Goal: Information Seeking & Learning: Learn about a topic

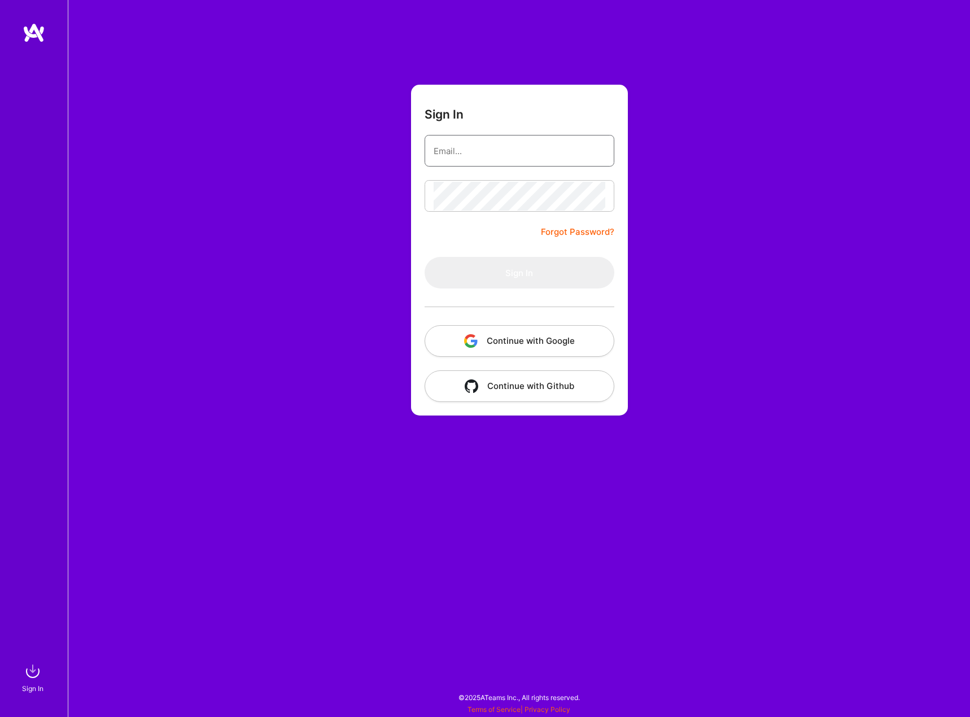
type input "[PERSON_NAME][EMAIL_ADDRESS][PERSON_NAME][DOMAIN_NAME]"
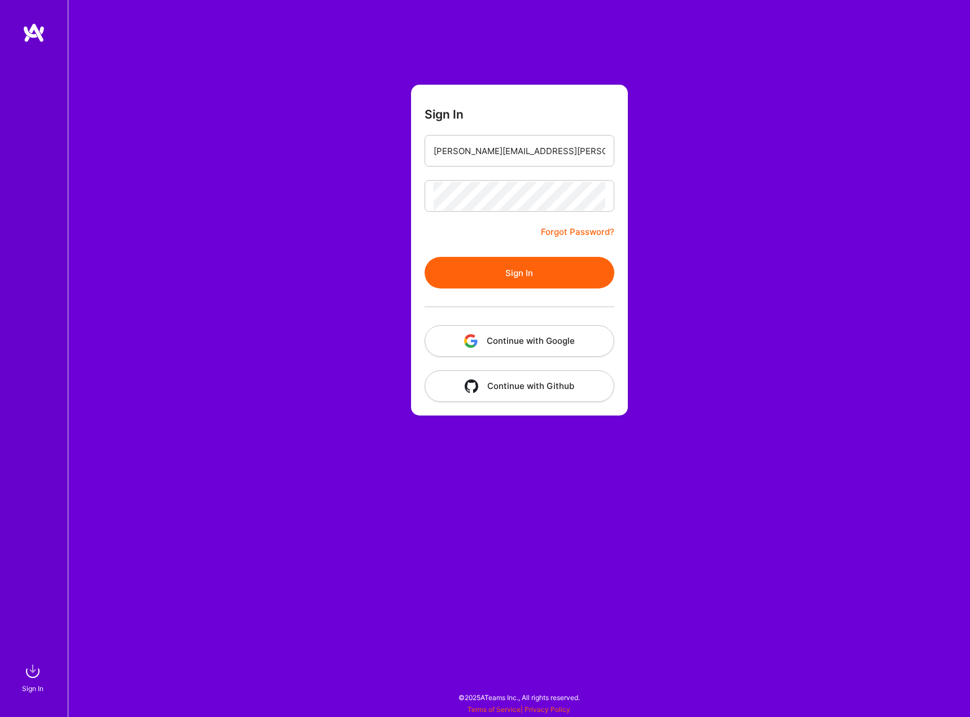
click at [580, 277] on button "Sign In" at bounding box center [520, 273] width 190 height 32
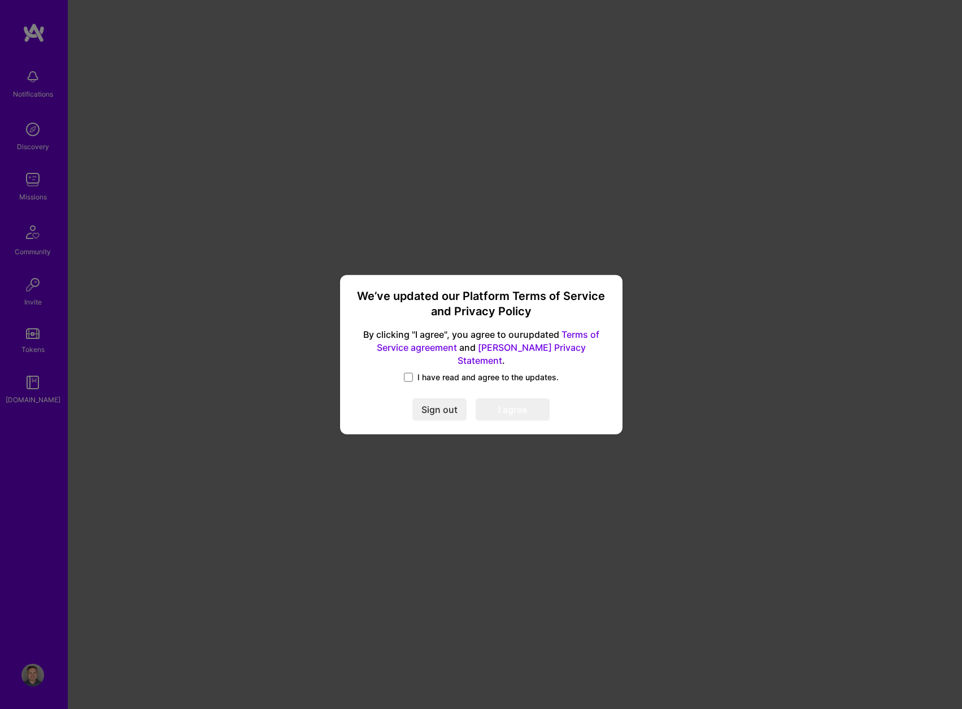
drag, startPoint x: 428, startPoint y: 373, endPoint x: 464, endPoint y: 380, distance: 36.9
click at [429, 373] on span "I have read and agree to the updates." at bounding box center [487, 377] width 141 height 11
click at [418, 372] on span "I have read and agree to the updates." at bounding box center [487, 377] width 141 height 11
click at [0, 0] on input "I have read and agree to the updates." at bounding box center [0, 0] width 0 height 0
click at [483, 398] on button "I agree" at bounding box center [512, 409] width 74 height 23
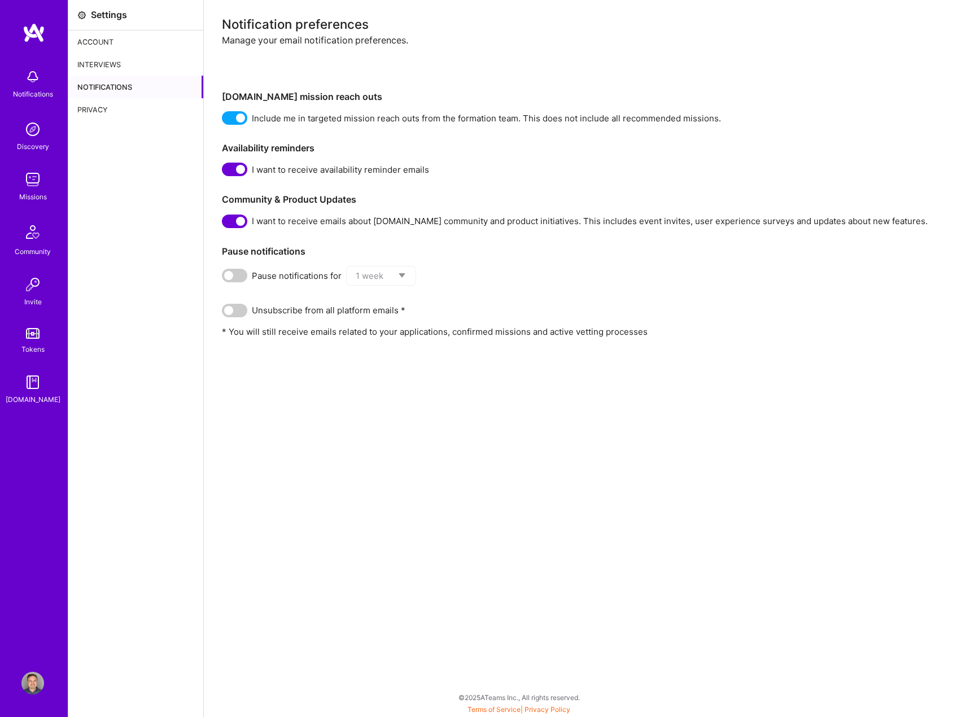
click at [396, 374] on div "Notification preferences Manage your email notification preferences. [DOMAIN_NA…" at bounding box center [587, 358] width 766 height 717
click at [36, 138] on img at bounding box center [32, 129] width 23 height 23
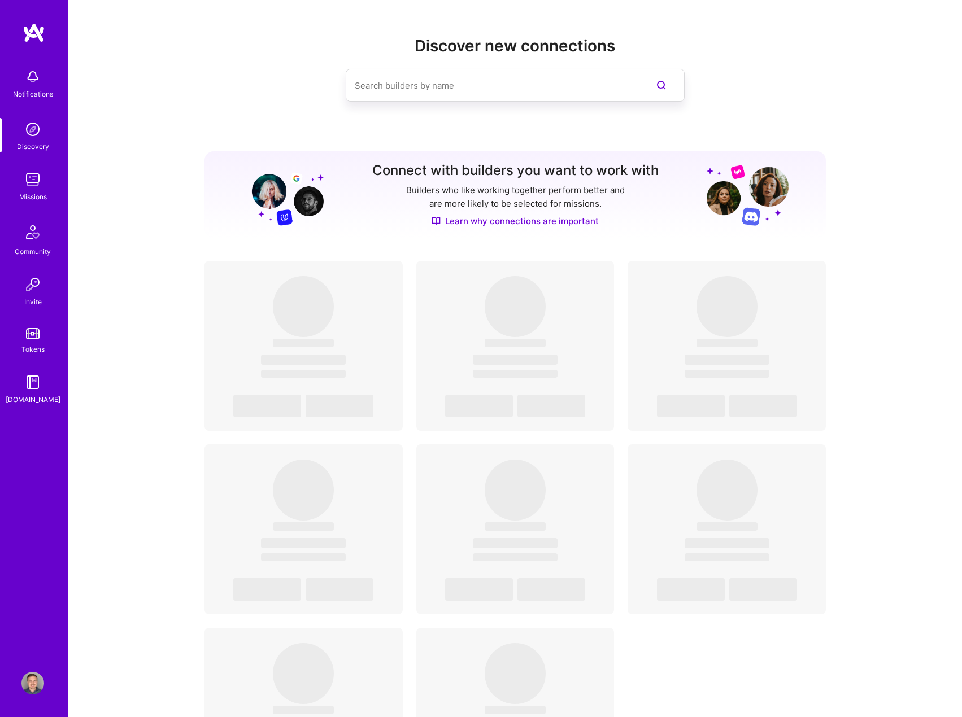
click at [253, 95] on div at bounding box center [514, 85] width 621 height 33
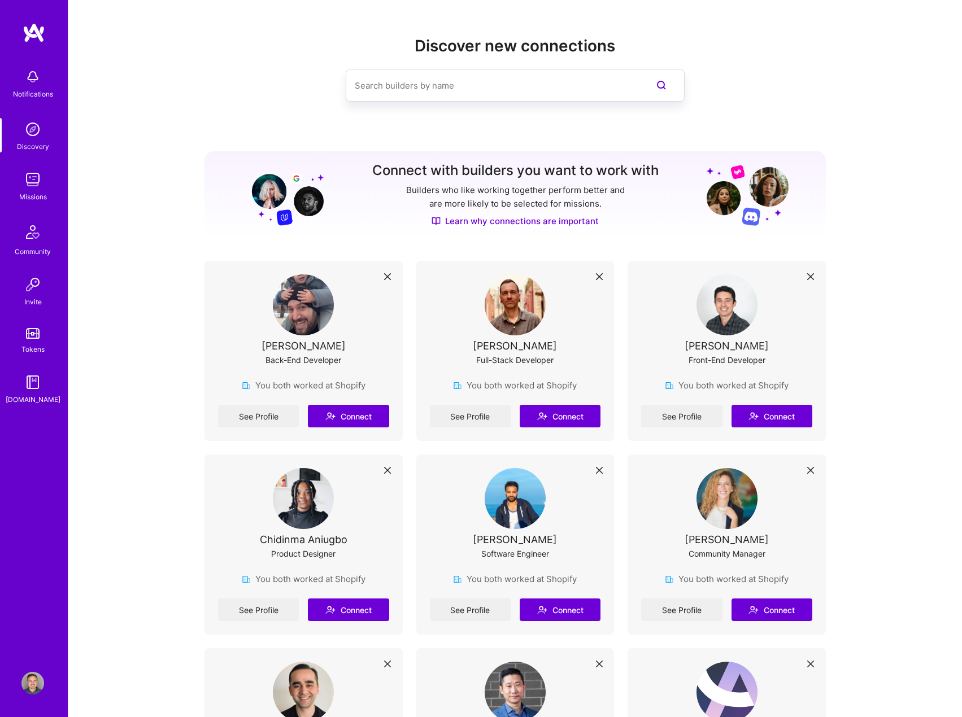
click at [27, 139] on img at bounding box center [32, 129] width 23 height 23
click at [40, 188] on img at bounding box center [32, 179] width 23 height 23
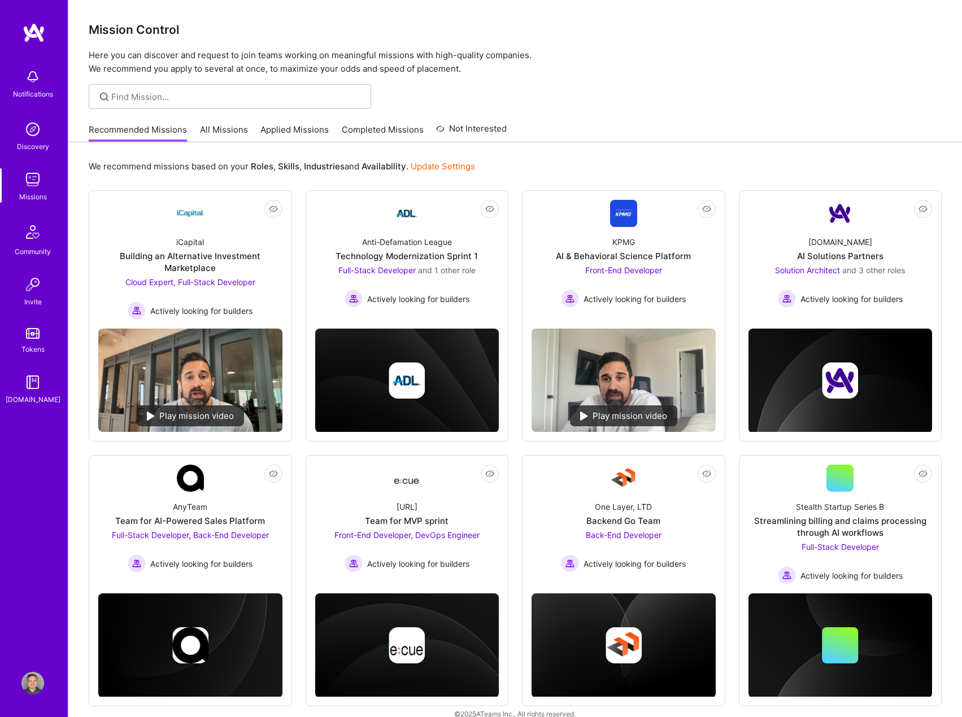
click at [206, 132] on link "All Missions" at bounding box center [224, 133] width 48 height 19
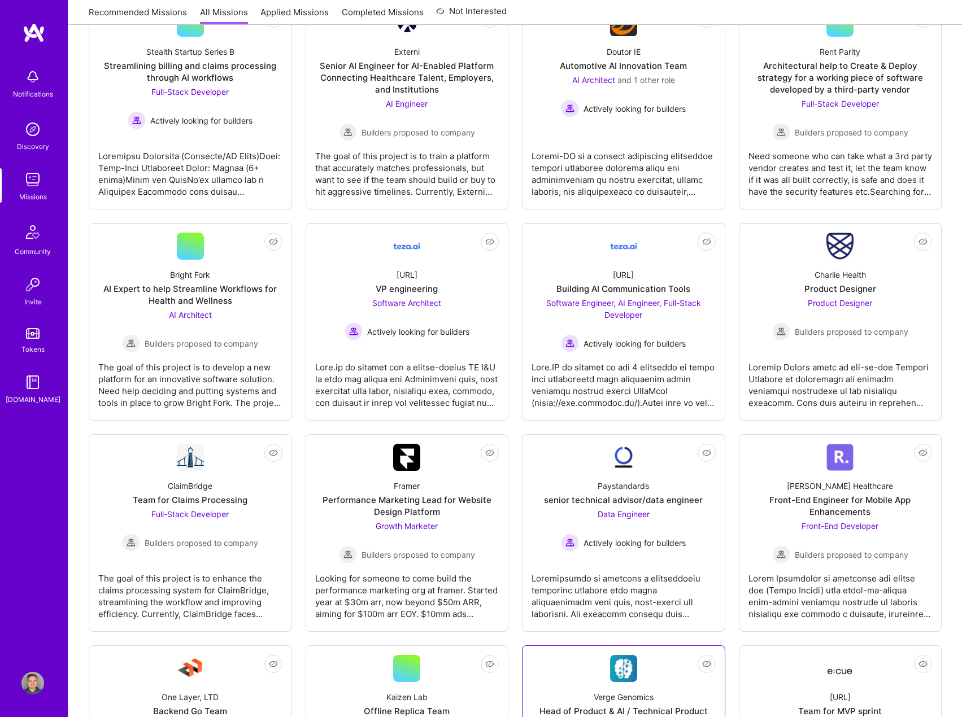
scroll to position [1299, 0]
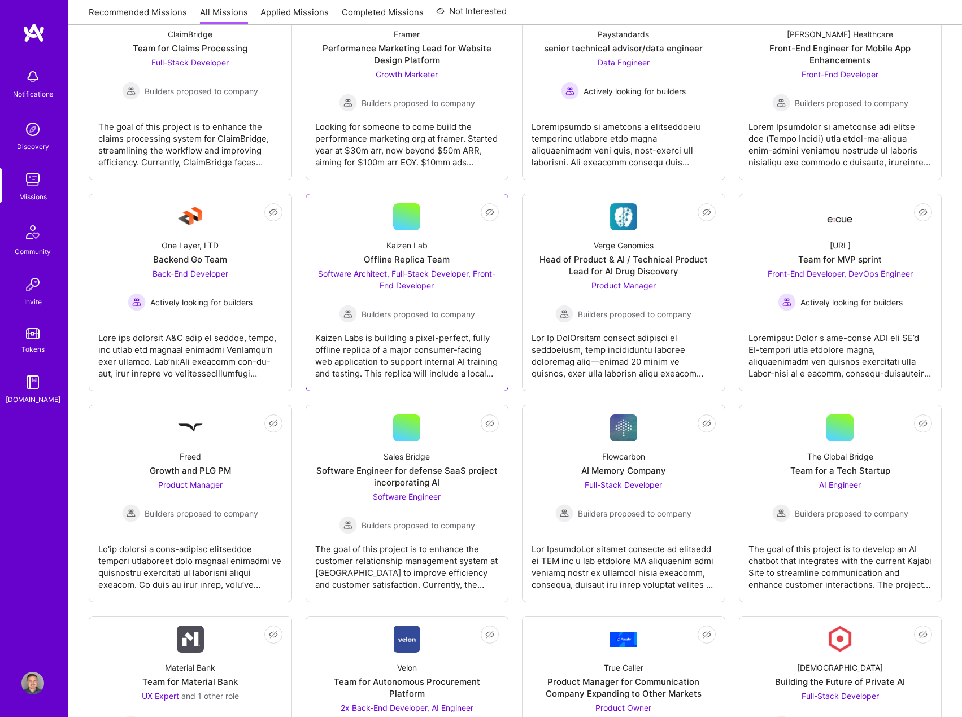
click at [348, 348] on div "Kaizen Labs is building a pixel-perfect, fully offline replica of a major consu…" at bounding box center [407, 351] width 184 height 56
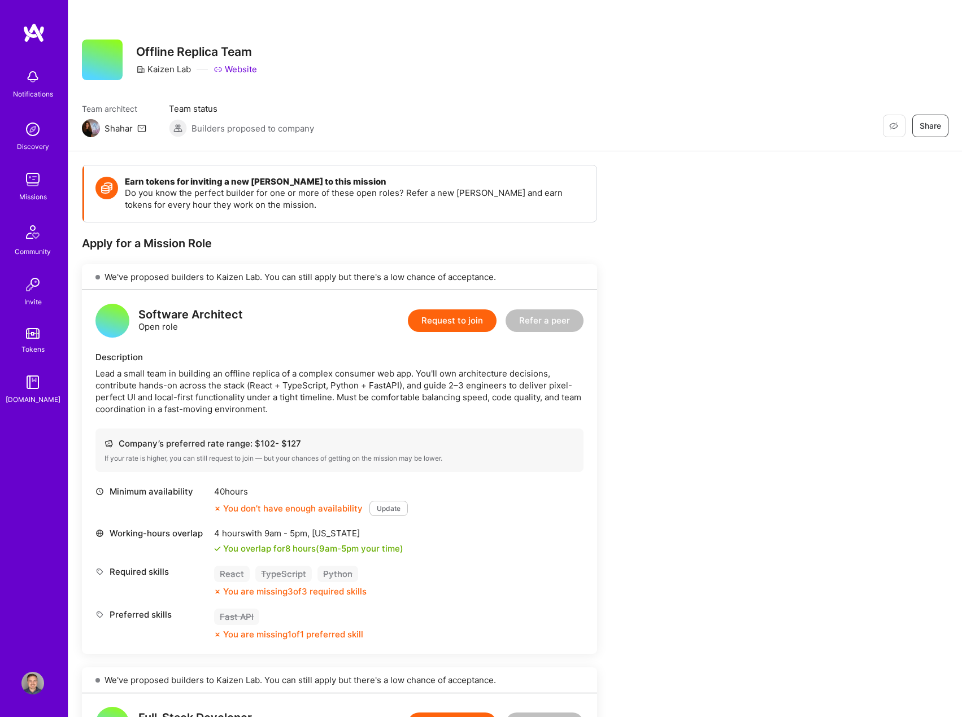
drag, startPoint x: 387, startPoint y: 222, endPoint x: 377, endPoint y: 224, distance: 10.2
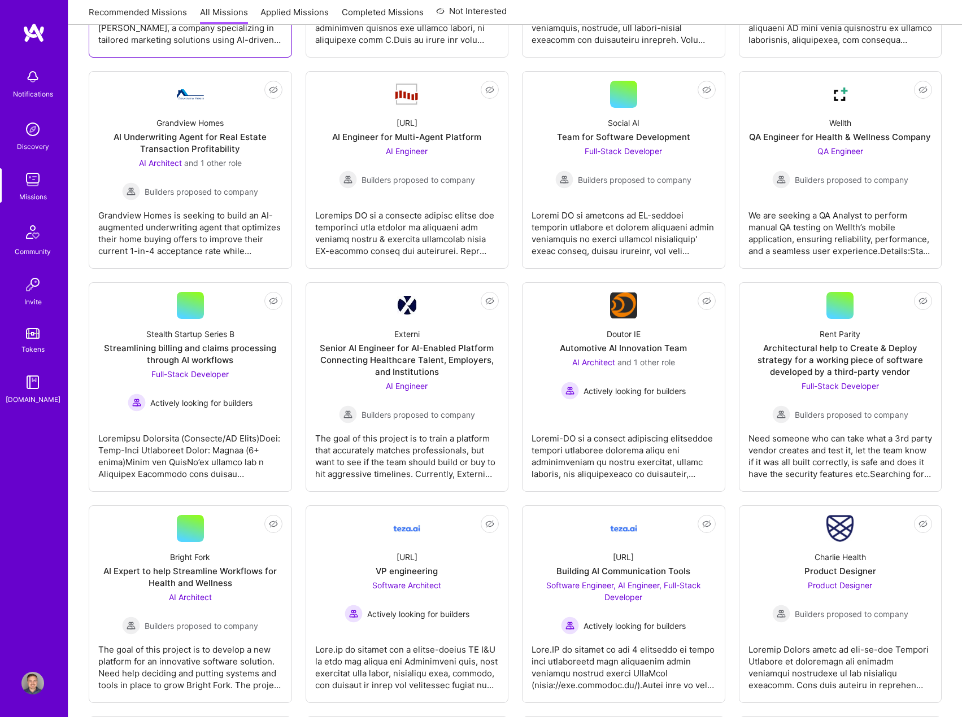
scroll to position [452, 0]
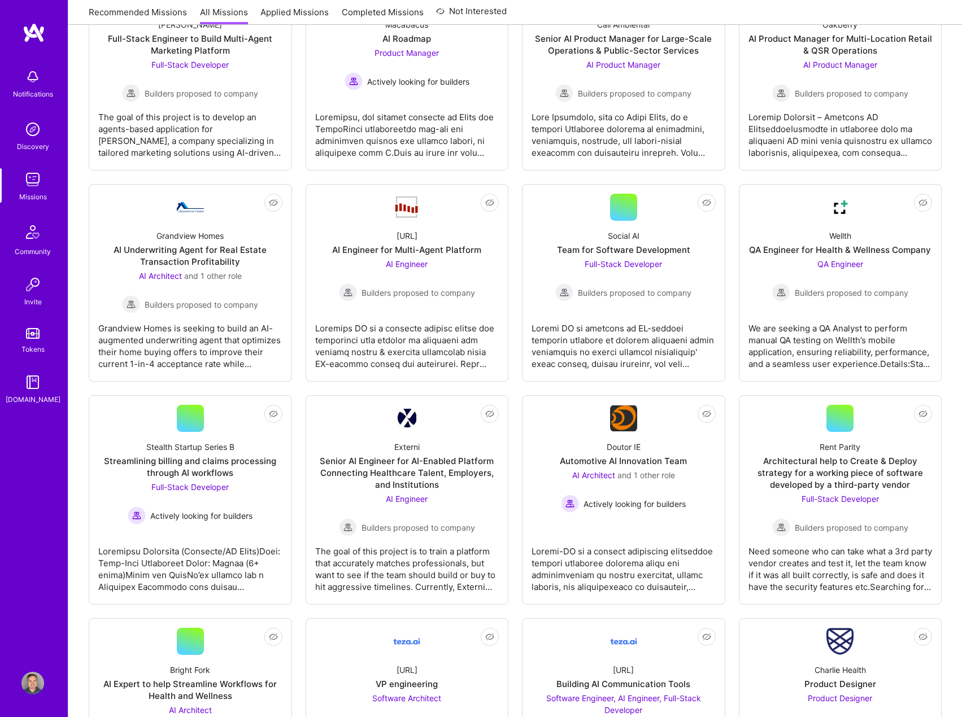
click at [109, 14] on link "Recommended Missions" at bounding box center [138, 15] width 98 height 19
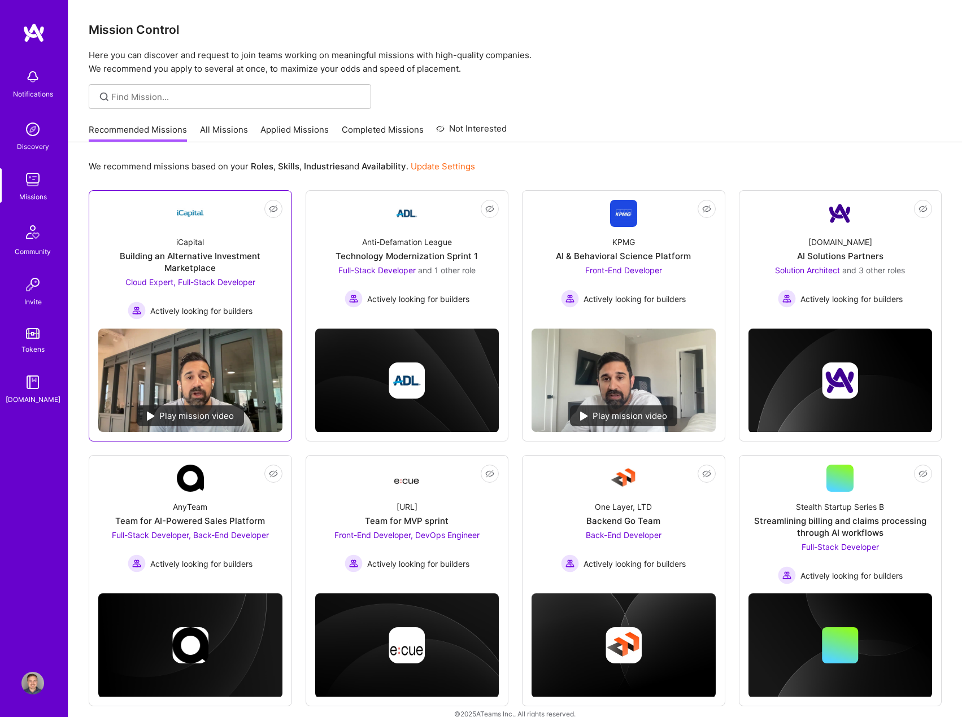
click at [255, 259] on div "Building an Alternative Investment Marketplace" at bounding box center [190, 262] width 184 height 24
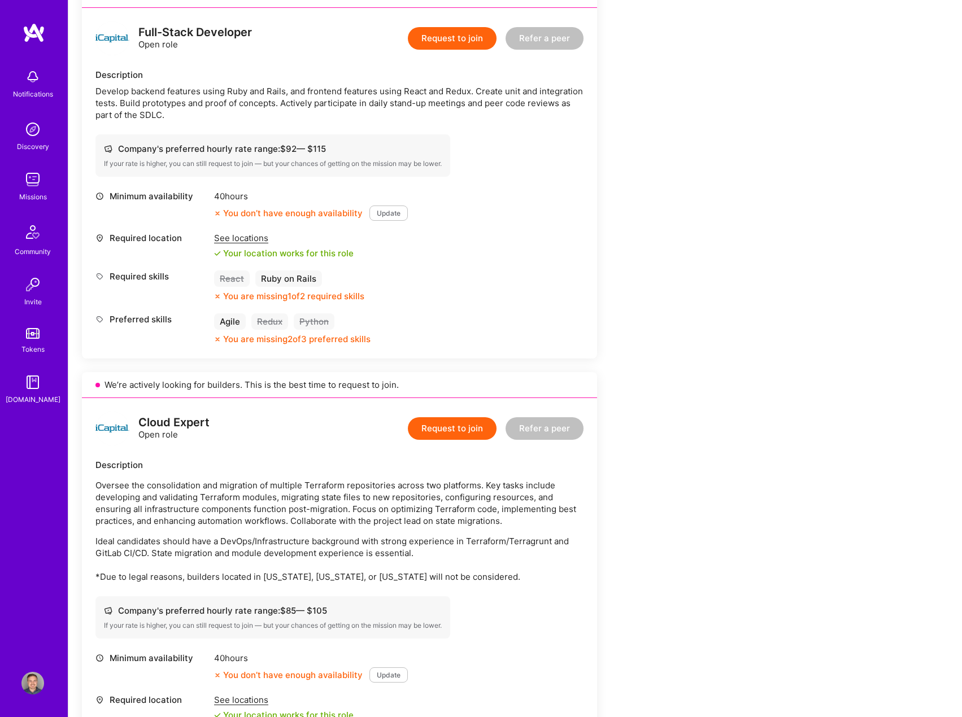
scroll to position [339, 0]
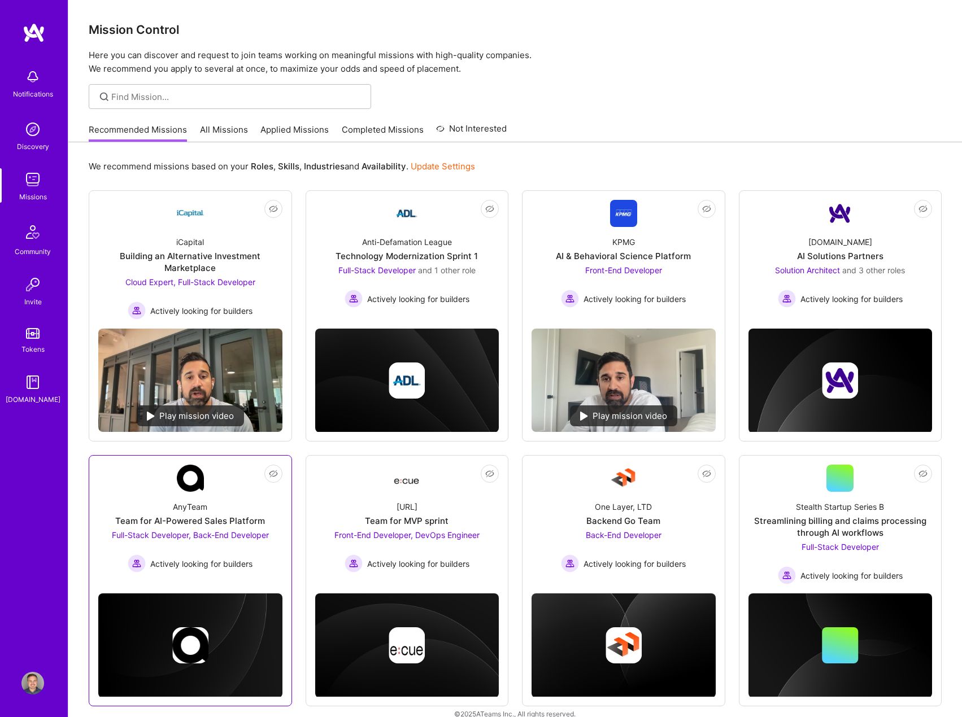
click at [218, 484] on link "Not Interested AnyTeam Team for AI-Powered Sales Platform Full-Stack Developer,…" at bounding box center [190, 521] width 184 height 112
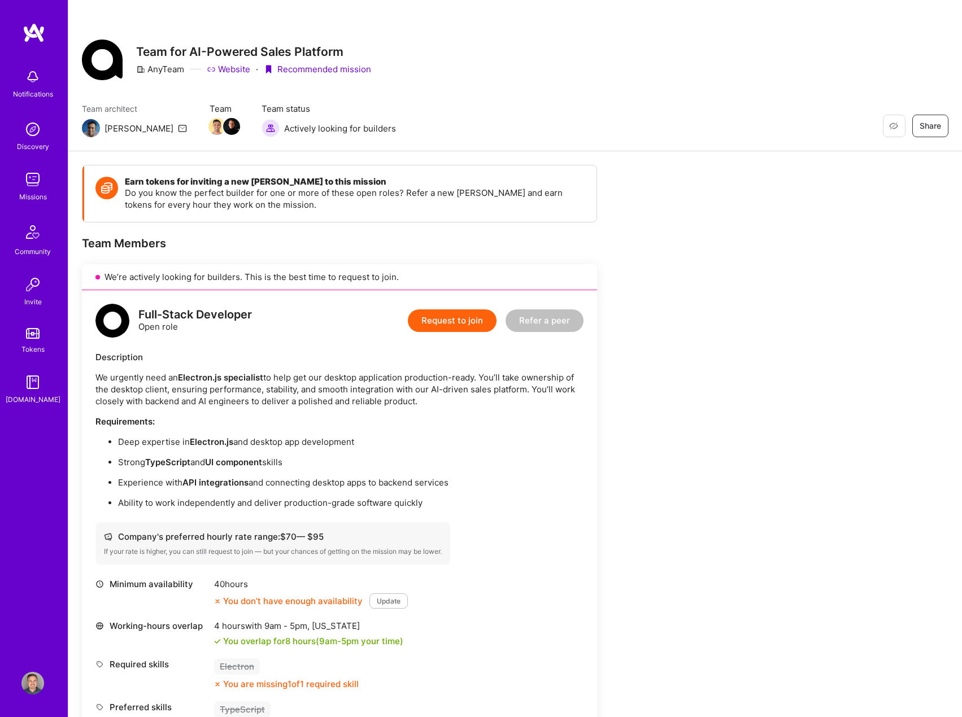
scroll to position [56, 0]
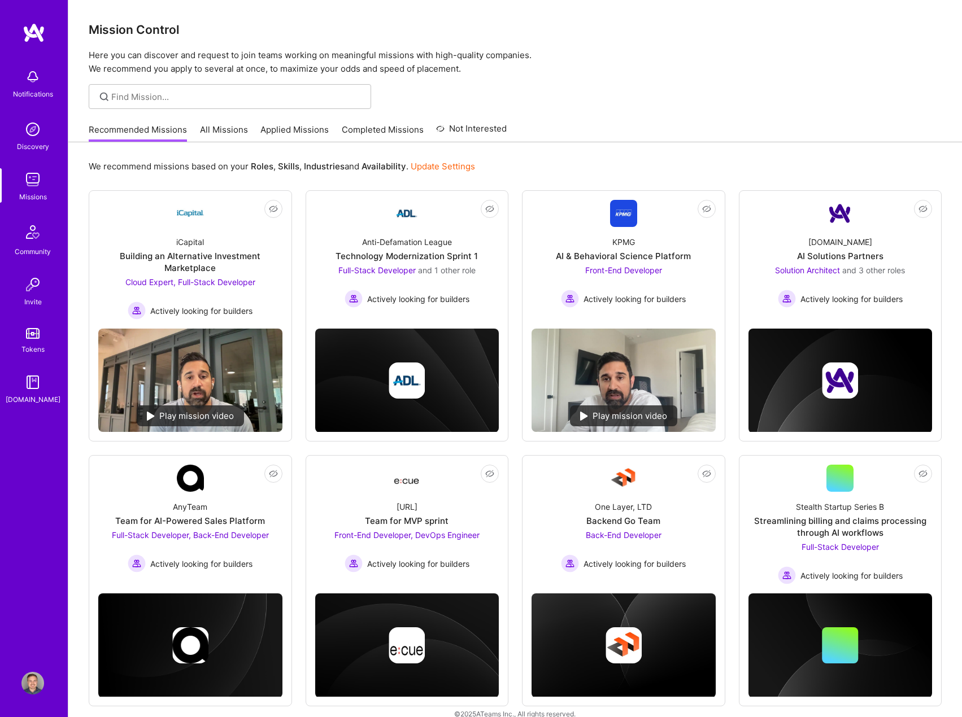
scroll to position [16, 0]
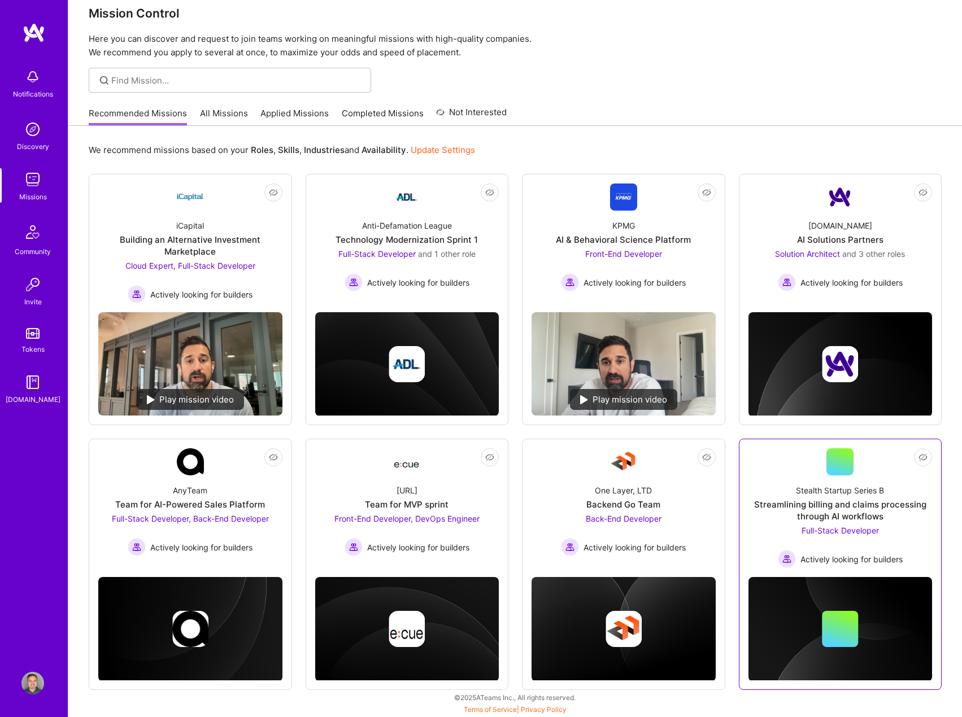
click at [764, 486] on div "Stealth Startup Series B Streamlining billing and claims processing through AI …" at bounding box center [840, 521] width 184 height 93
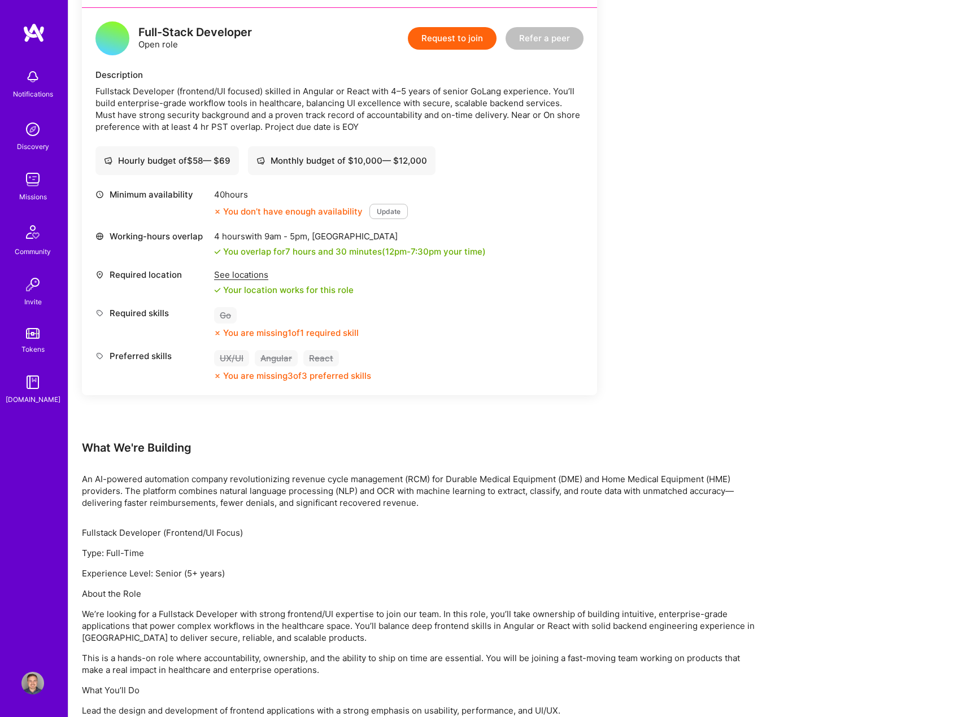
scroll to position [339, 0]
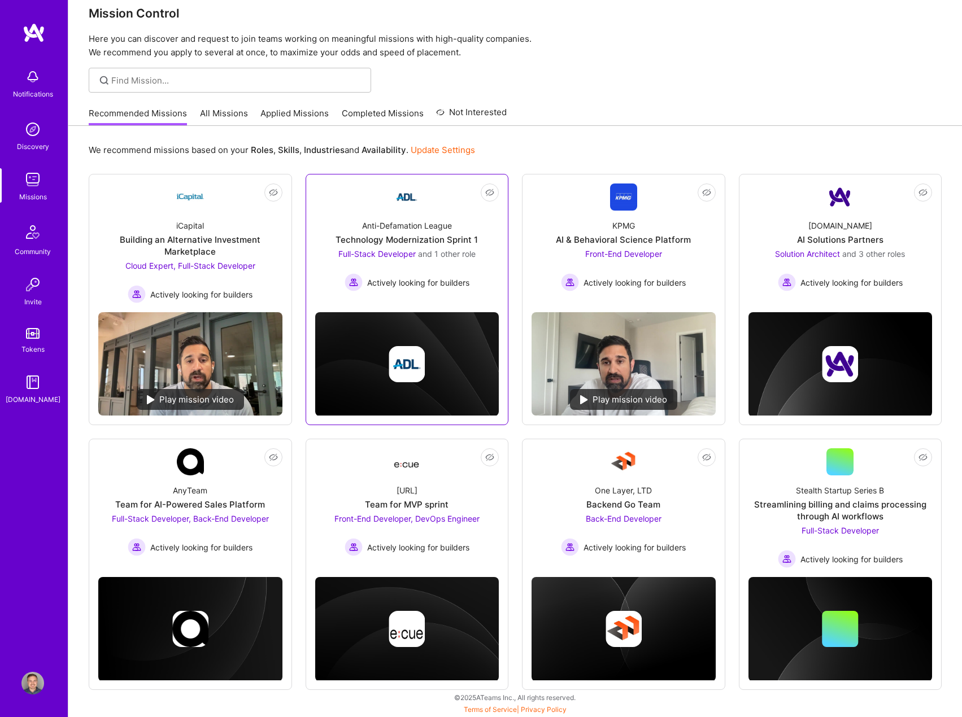
scroll to position [16, 0]
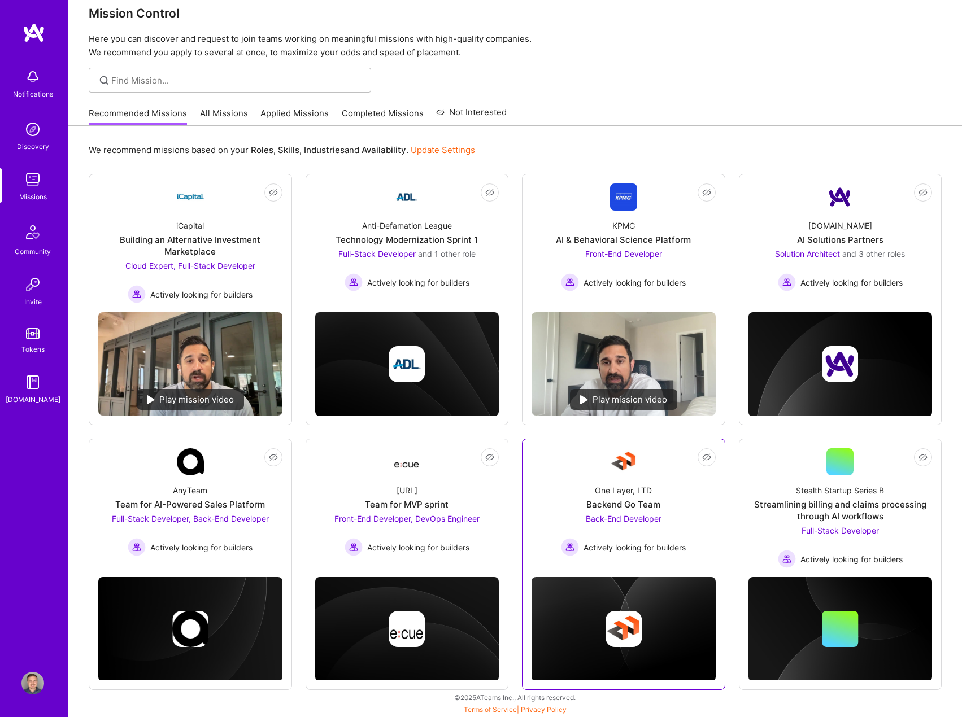
click at [684, 474] on link "Not Interested One Layer, LTD Backend Go Team Back-End Developer Actively looki…" at bounding box center [623, 504] width 184 height 112
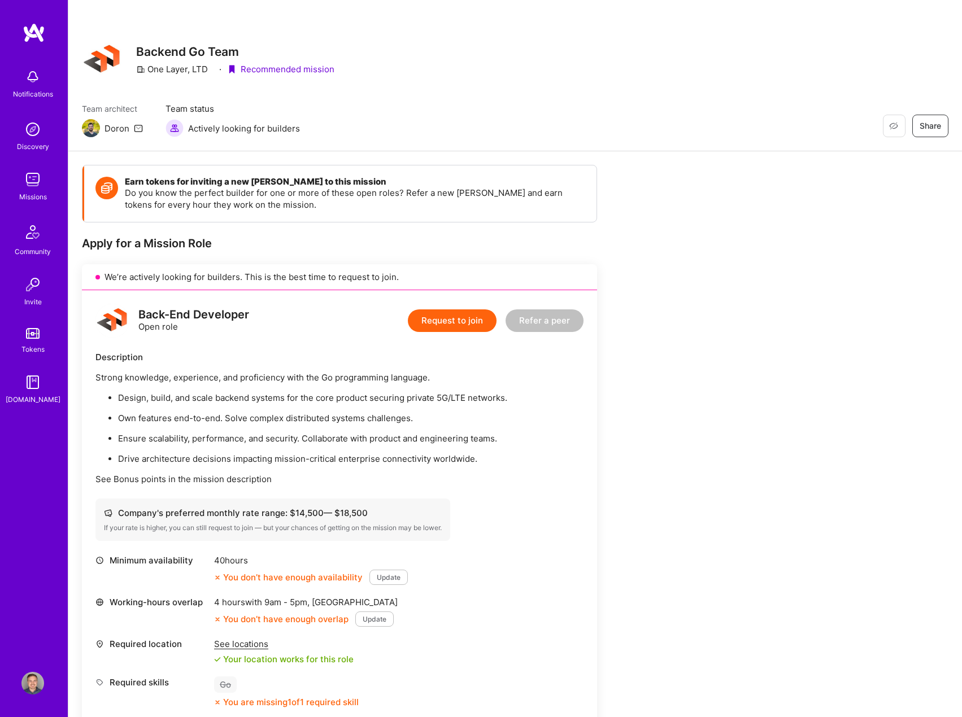
scroll to position [113, 0]
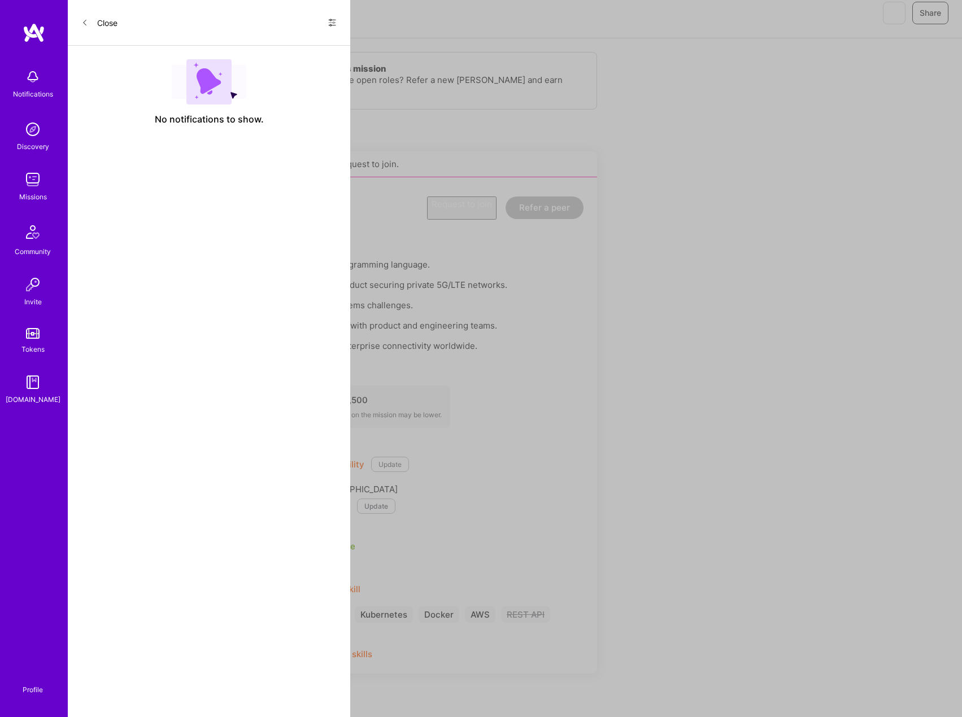
scroll to position [16, 0]
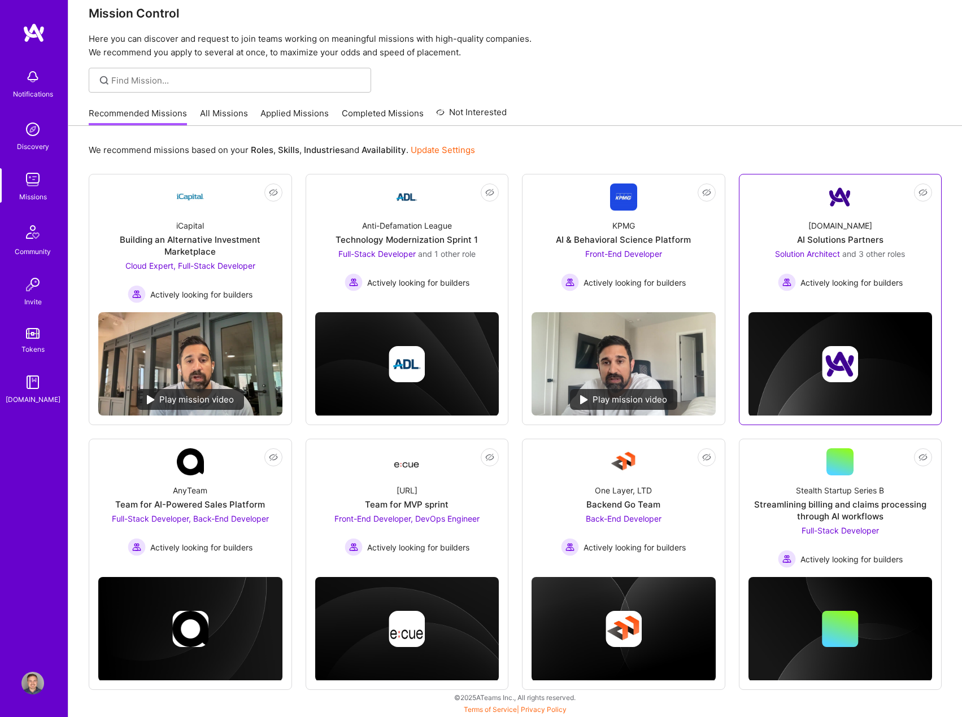
click at [784, 233] on div "[DOMAIN_NAME] AI Solutions Partners Solution Architect and 3 other roles Active…" at bounding box center [840, 251] width 184 height 81
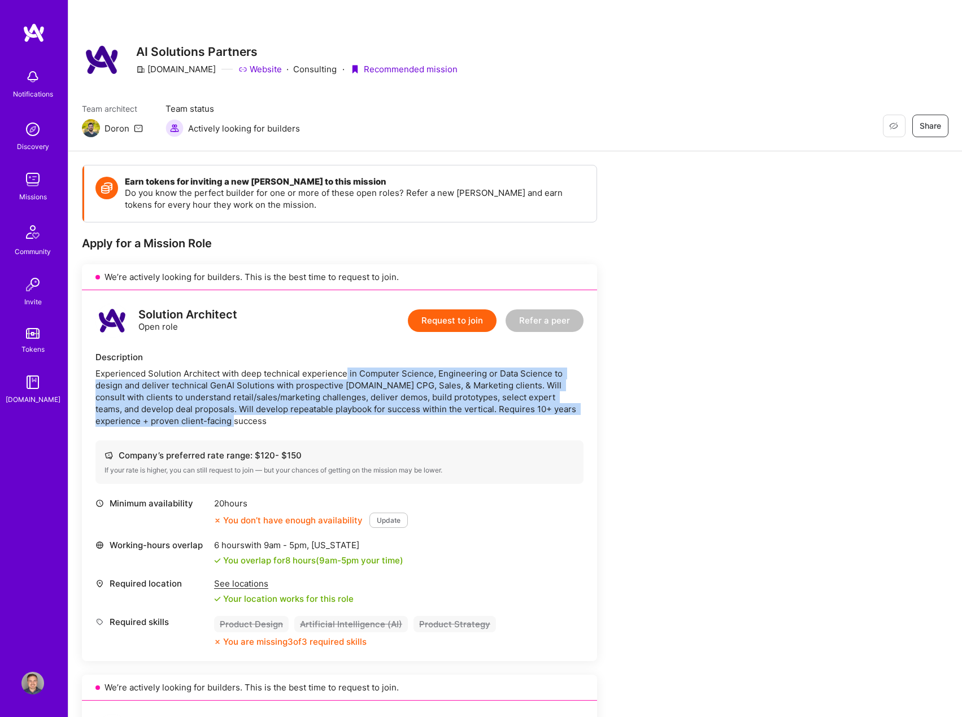
drag, startPoint x: 466, startPoint y: 426, endPoint x: 346, endPoint y: 364, distance: 135.6
click at [346, 364] on div "Description Experienced Solution Architect with deep technical experience in Co…" at bounding box center [339, 389] width 488 height 76
drag, startPoint x: 344, startPoint y: 348, endPoint x: 330, endPoint y: 427, distance: 80.8
click at [330, 427] on div "Solution Architect Open role Request to join Refer a peer Description Experienc…" at bounding box center [339, 475] width 515 height 371
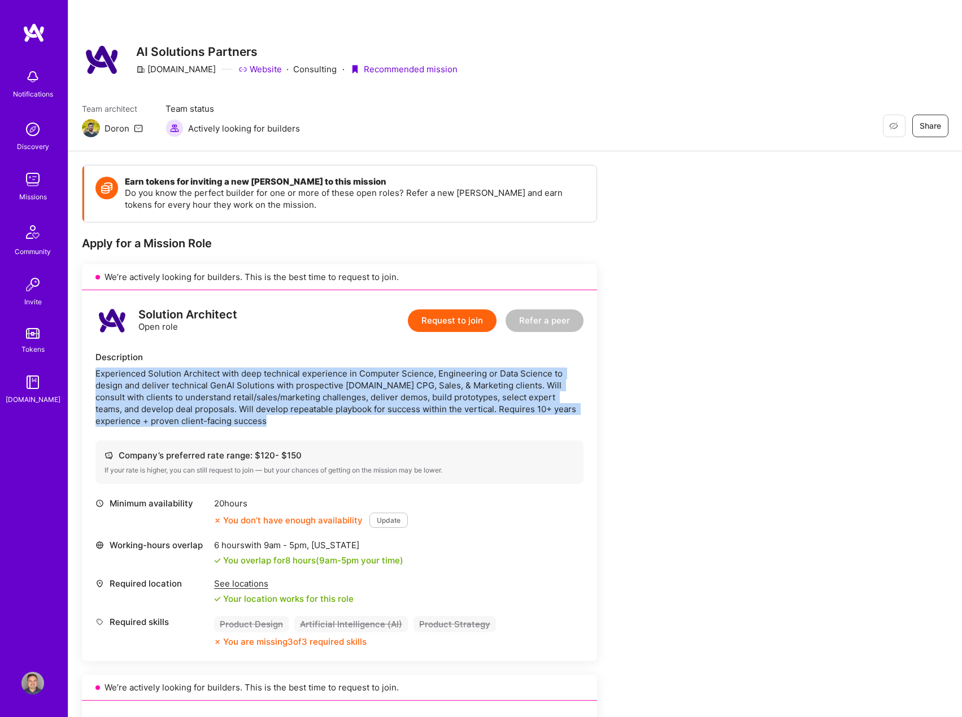
click at [330, 427] on div "Solution Architect Open role Request to join Refer a peer Description Experienc…" at bounding box center [339, 475] width 515 height 371
drag, startPoint x: 324, startPoint y: 397, endPoint x: 320, endPoint y: 346, distance: 51.0
click at [320, 346] on div "Solution Architect Open role Request to join Refer a peer Description Experienc…" at bounding box center [339, 475] width 515 height 371
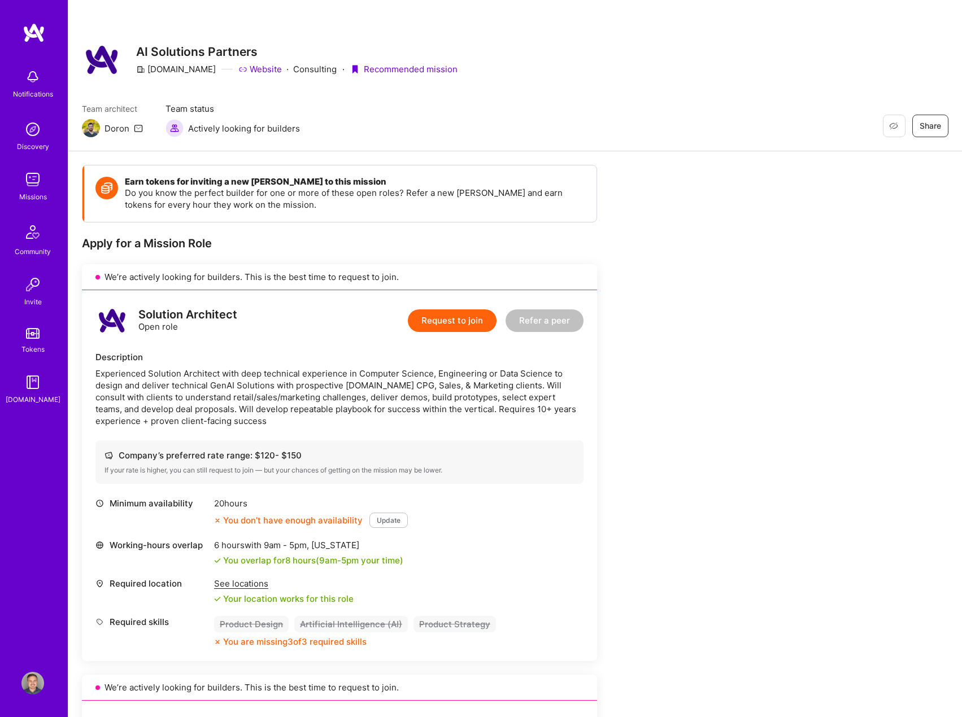
click at [320, 385] on div "Experienced Solution Architect with deep technical experience in Computer Scien…" at bounding box center [339, 397] width 488 height 59
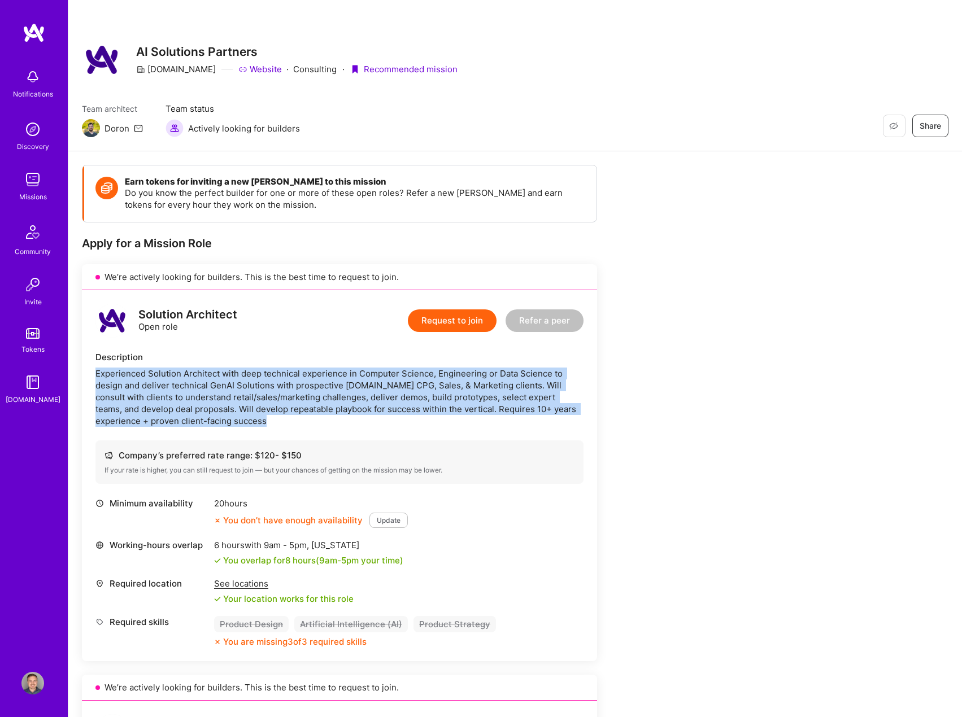
click at [320, 385] on div "Experienced Solution Architect with deep technical experience in Computer Scien…" at bounding box center [339, 397] width 488 height 59
click at [320, 378] on div "Experienced Solution Architect with deep technical experience in Computer Scien…" at bounding box center [339, 397] width 488 height 59
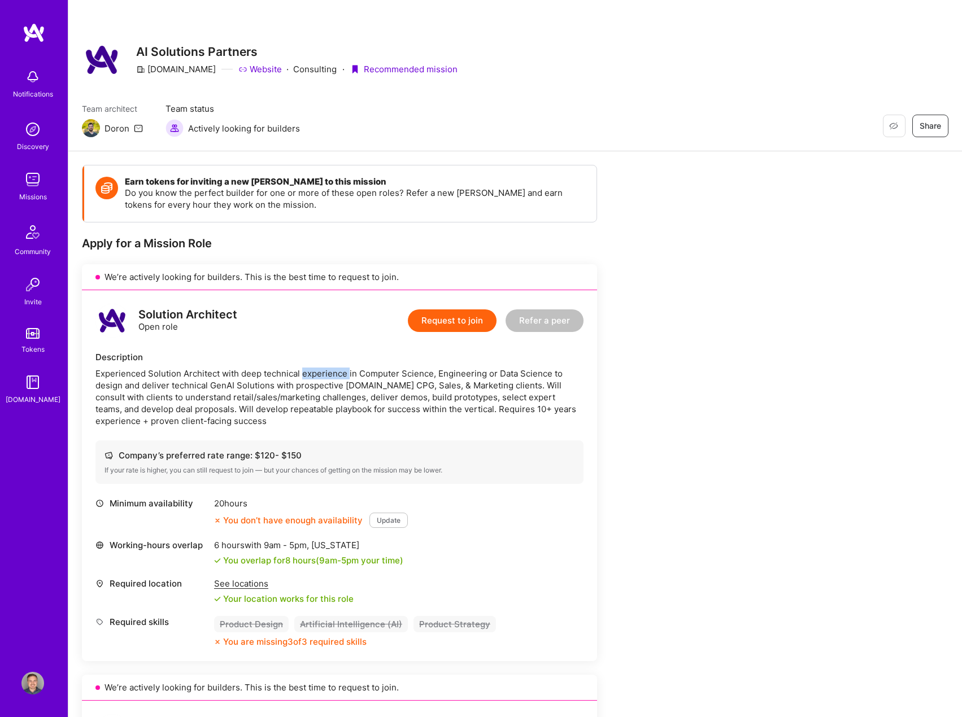
click at [320, 377] on div "Experienced Solution Architect with deep technical experience in Computer Scien…" at bounding box center [339, 397] width 488 height 59
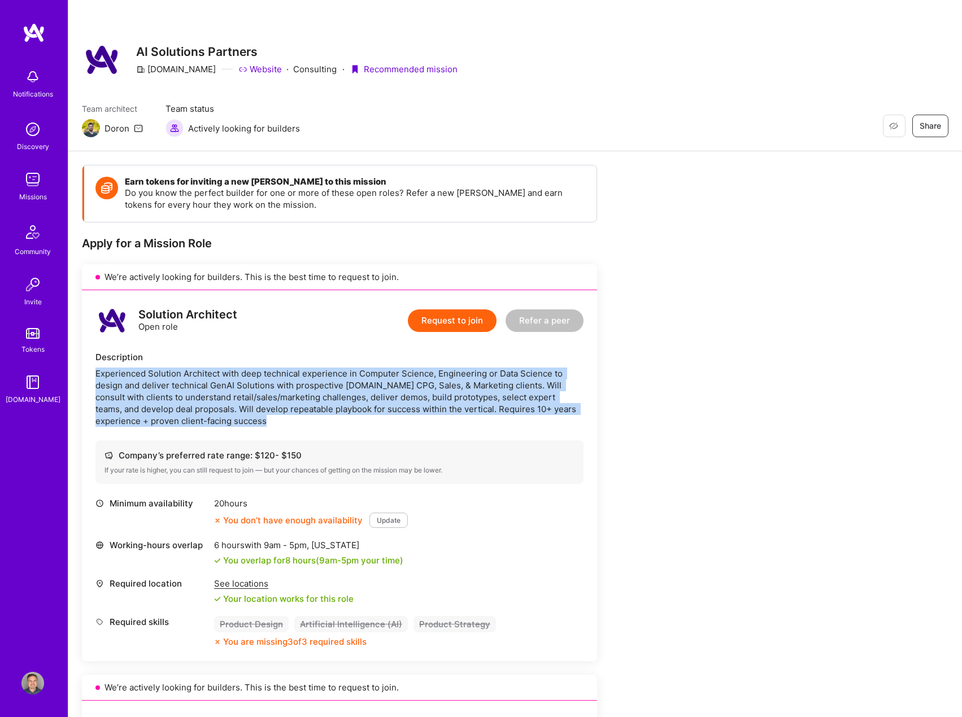
click at [320, 377] on div "Experienced Solution Architect with deep technical experience in Computer Scien…" at bounding box center [339, 397] width 488 height 59
drag, startPoint x: 287, startPoint y: 412, endPoint x: 285, endPoint y: 358, distance: 54.3
click at [285, 358] on div "Description Experienced Solution Architect with deep technical experience in Co…" at bounding box center [339, 389] width 488 height 76
click at [285, 357] on div "Description" at bounding box center [339, 357] width 488 height 12
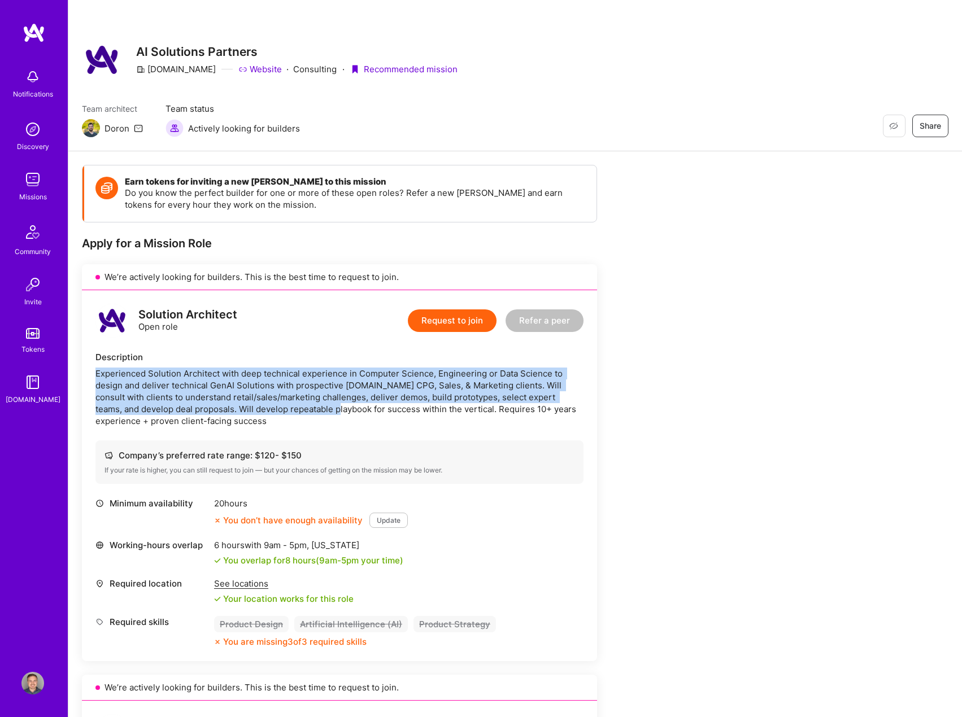
drag, startPoint x: 285, startPoint y: 357, endPoint x: 270, endPoint y: 412, distance: 56.0
click at [270, 412] on div "Description Experienced Solution Architect with deep technical experience in Co…" at bounding box center [339, 389] width 488 height 76
click at [270, 412] on div "Experienced Solution Architect with deep technical experience in Computer Scien…" at bounding box center [339, 397] width 488 height 59
drag, startPoint x: 263, startPoint y: 427, endPoint x: 272, endPoint y: 350, distance: 77.9
click at [272, 350] on div "Solution Architect Open role Request to join Refer a peer Description Experienc…" at bounding box center [339, 475] width 515 height 371
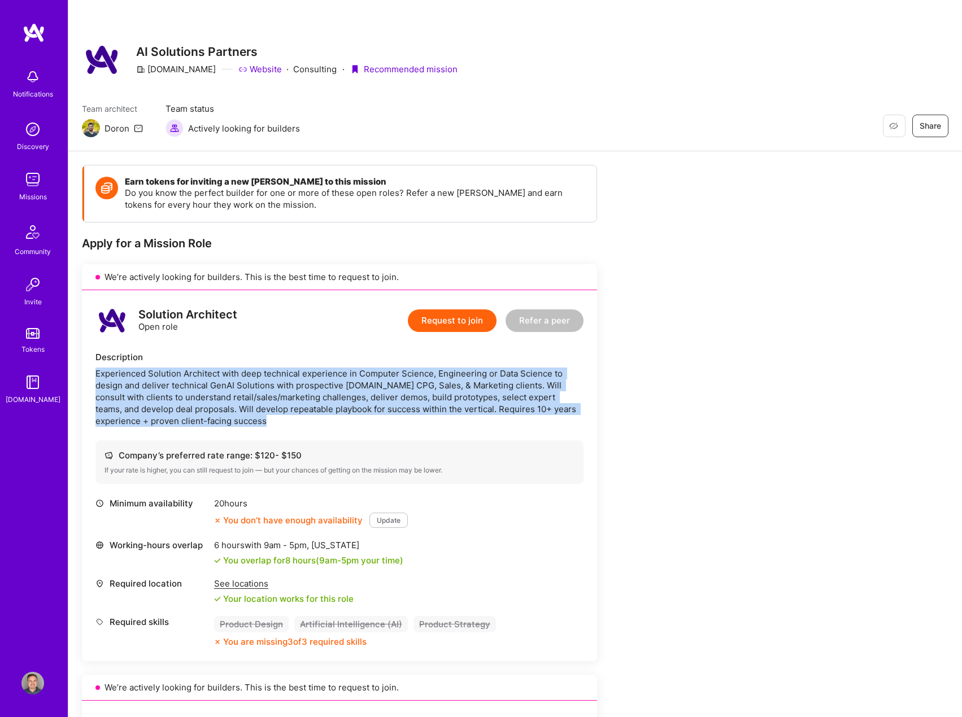
click at [272, 350] on div "Solution Architect Open role Request to join Refer a peer Description Experienc…" at bounding box center [339, 475] width 515 height 371
drag, startPoint x: 272, startPoint y: 350, endPoint x: 257, endPoint y: 425, distance: 76.5
click at [257, 425] on div "Solution Architect Open role Request to join Refer a peer Description Experienc…" at bounding box center [339, 475] width 515 height 371
click at [257, 425] on div "Experienced Solution Architect with deep technical experience in Computer Scien…" at bounding box center [339, 397] width 488 height 59
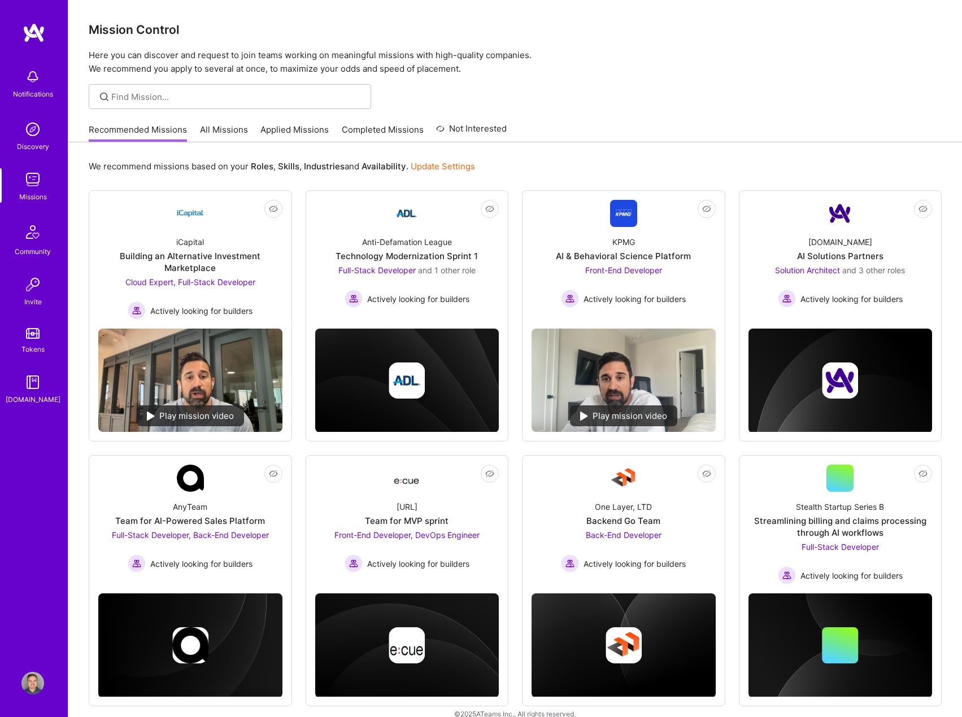
scroll to position [16, 0]
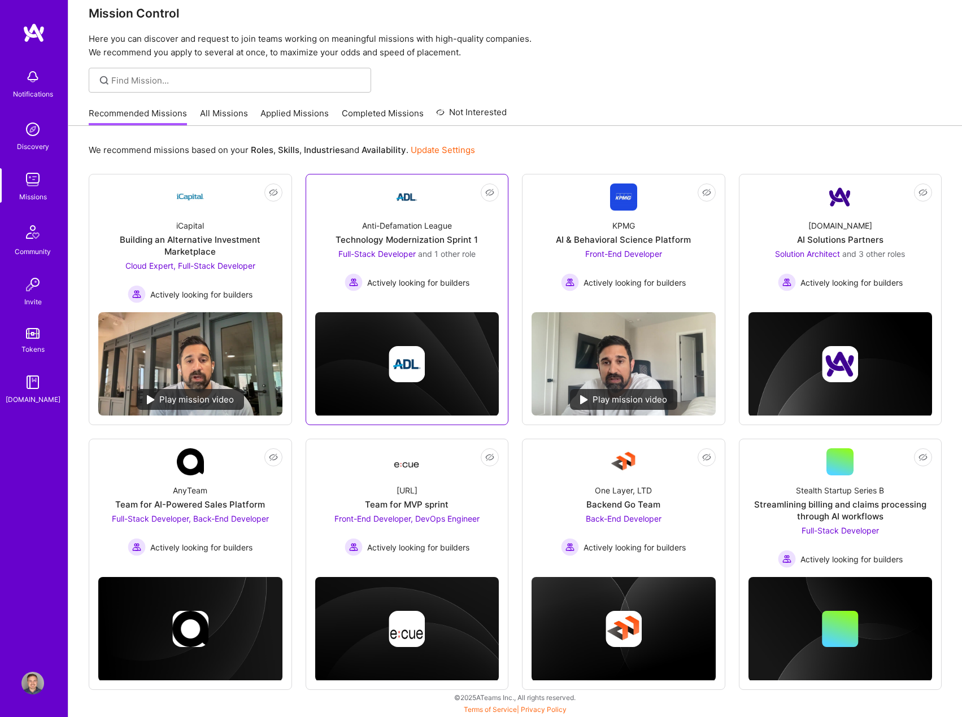
click at [437, 307] on div at bounding box center [407, 360] width 184 height 112
click at [426, 283] on span "Actively looking for builders" at bounding box center [418, 283] width 102 height 12
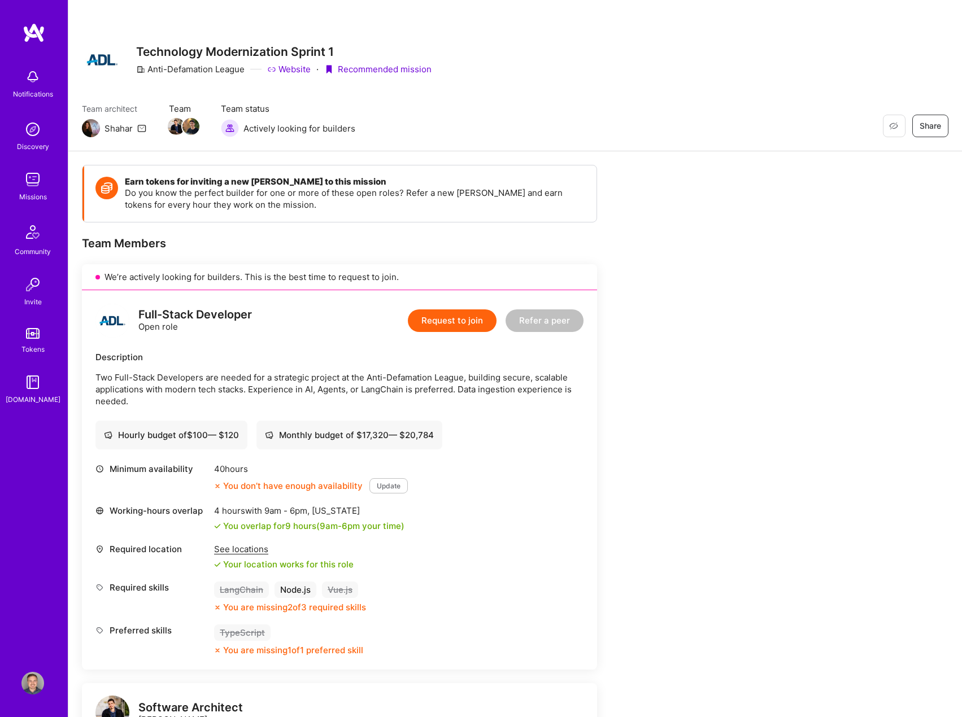
drag, startPoint x: 470, startPoint y: 581, endPoint x: 476, endPoint y: 561, distance: 20.7
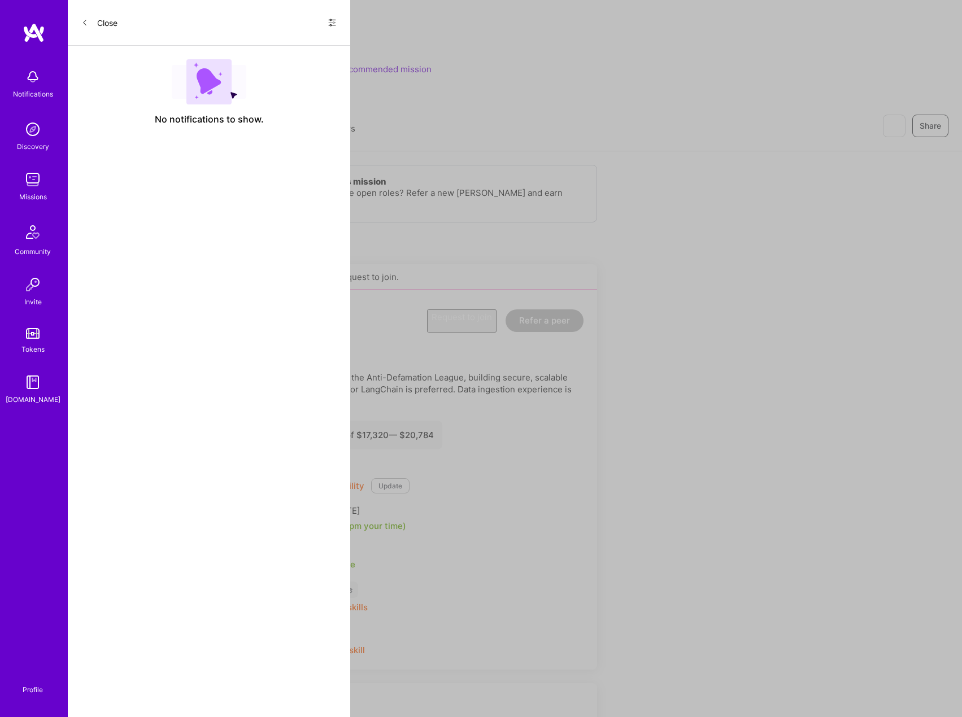
scroll to position [16, 0]
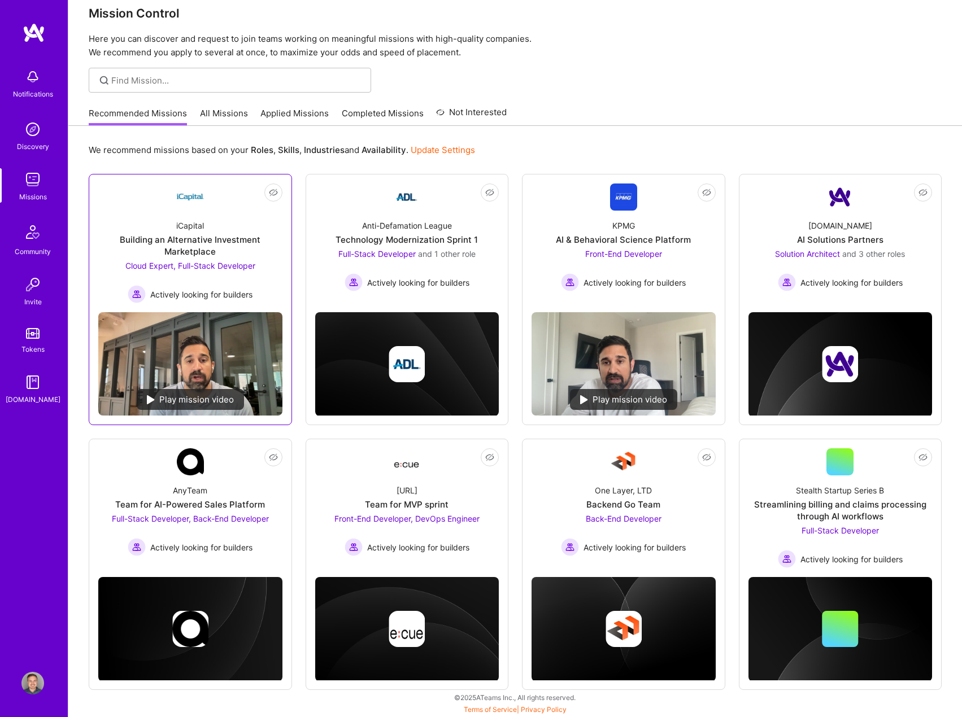
click at [264, 253] on div "Building an Alternative Investment Marketplace" at bounding box center [190, 246] width 184 height 24
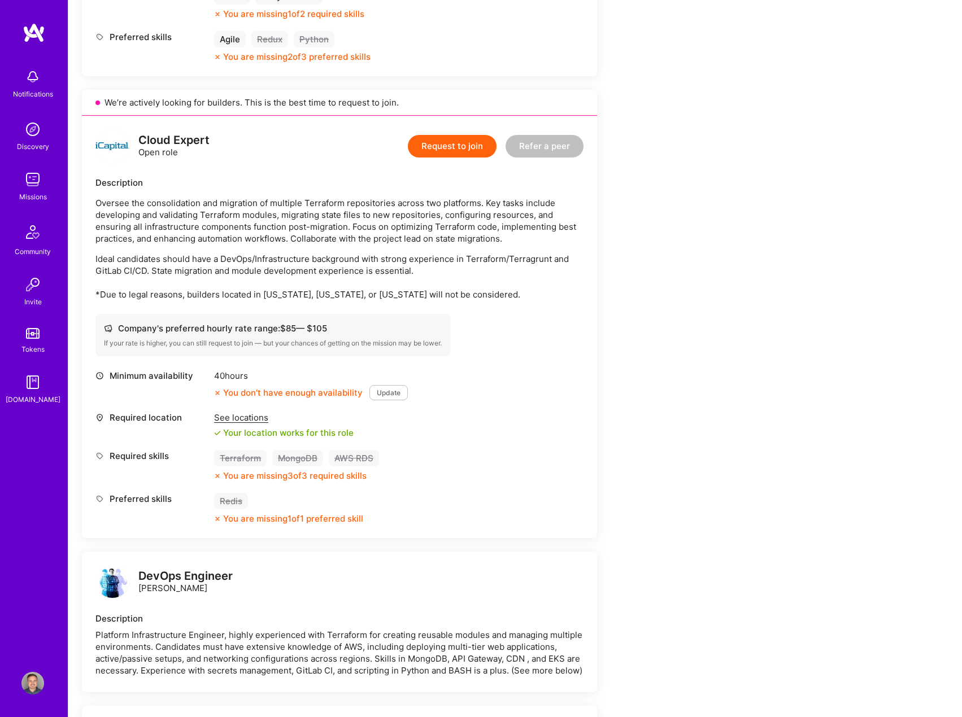
drag, startPoint x: 461, startPoint y: 418, endPoint x: 460, endPoint y: 412, distance: 6.2
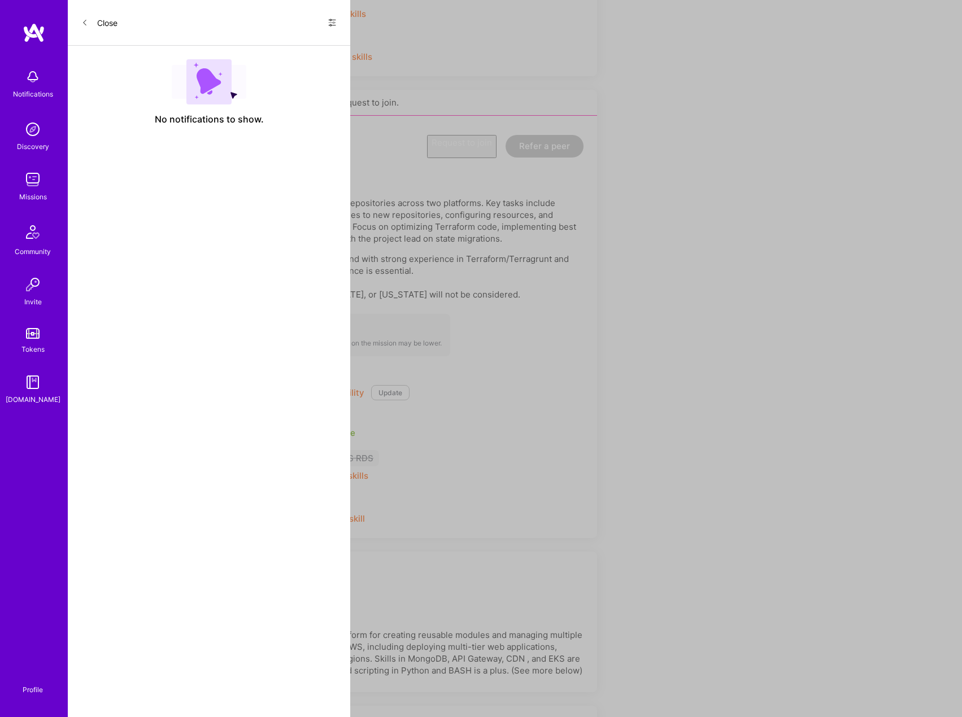
scroll to position [16, 0]
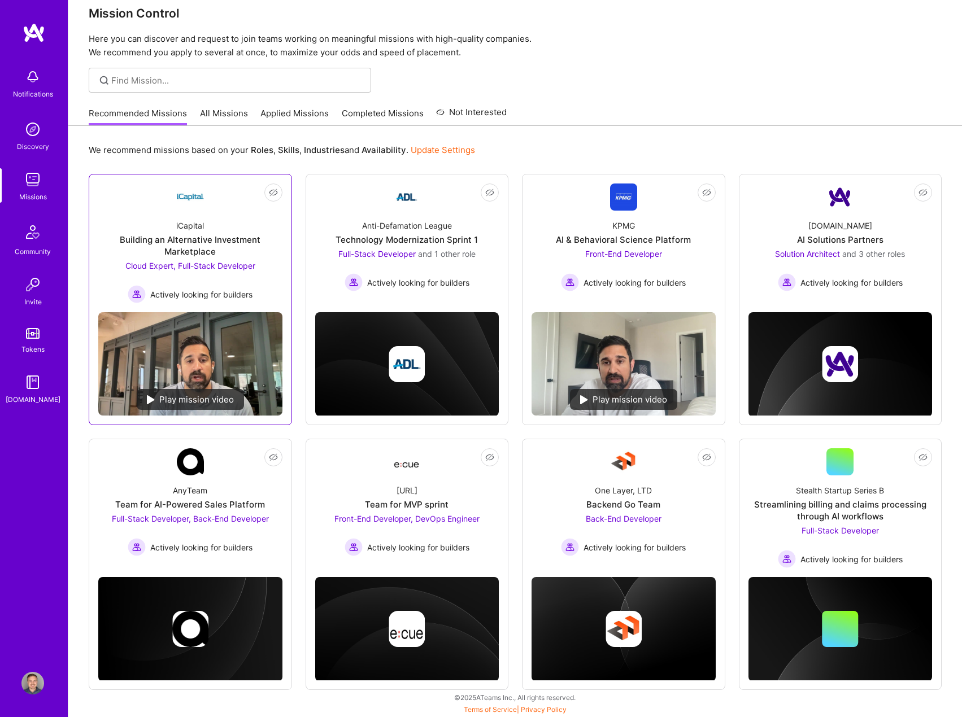
click at [266, 285] on div "iCapital Building an Alternative Investment Marketplace Cloud Expert, Full-Stac…" at bounding box center [190, 257] width 184 height 93
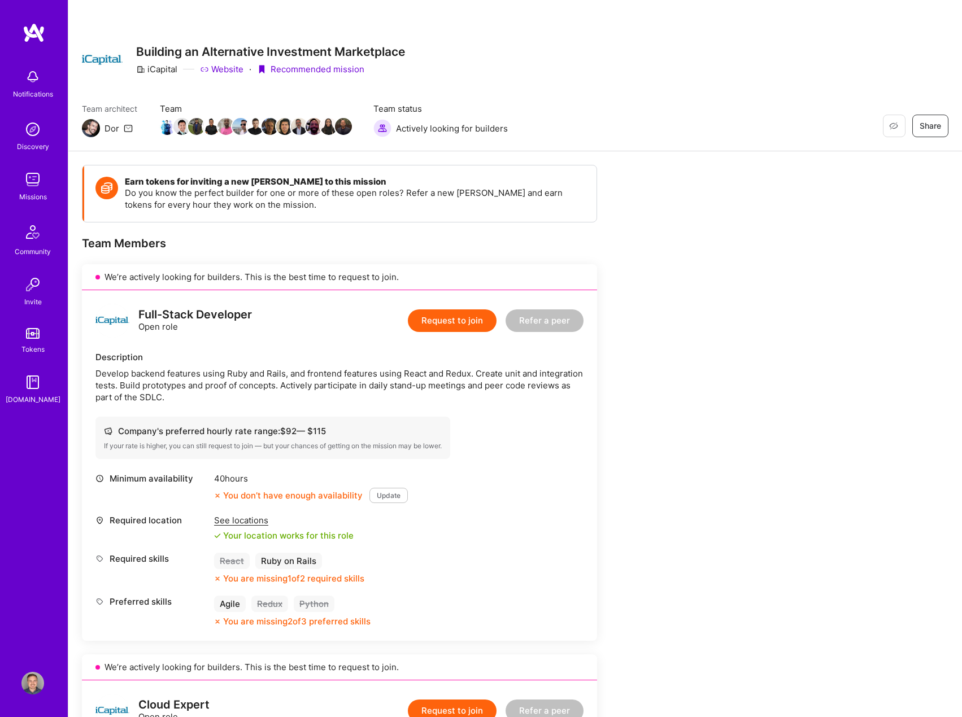
click at [272, 375] on div "Develop backend features using Ruby and Rails, and frontend features using Reac…" at bounding box center [339, 386] width 488 height 36
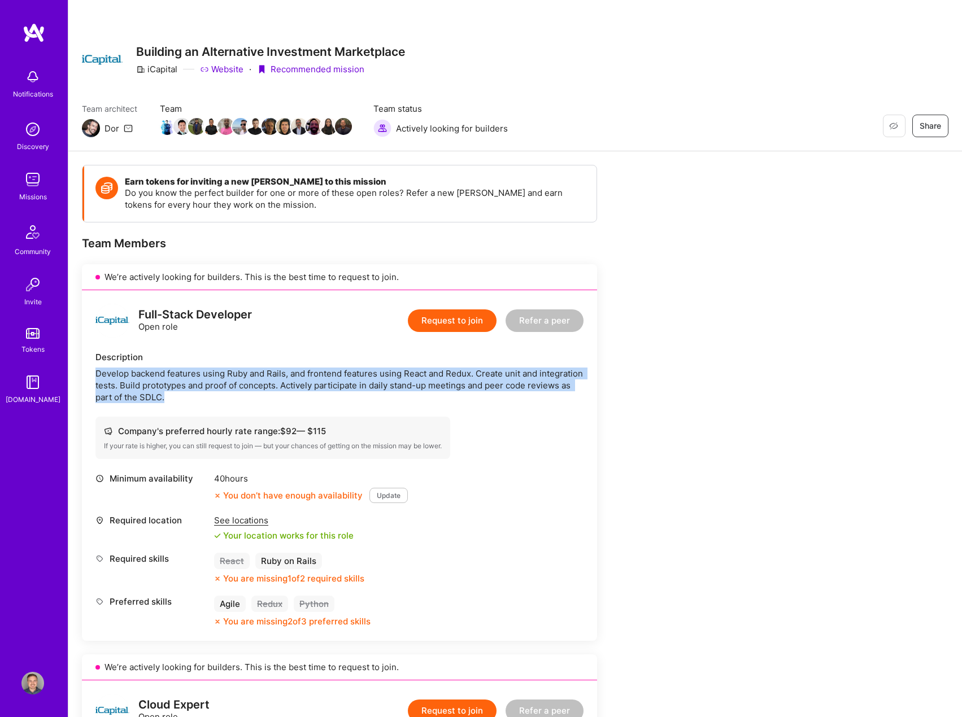
click at [272, 375] on div "Develop backend features using Ruby and Rails, and frontend features using Reac…" at bounding box center [339, 386] width 488 height 36
click at [252, 388] on div "Develop backend features using Ruby and Rails, and frontend features using Reac…" at bounding box center [339, 386] width 488 height 36
click at [250, 388] on div "Develop backend features using Ruby and Rails, and frontend features using Reac…" at bounding box center [339, 386] width 488 height 36
click at [229, 396] on div "Develop backend features using Ruby and Rails, and frontend features using Reac…" at bounding box center [339, 386] width 488 height 36
drag, startPoint x: 229, startPoint y: 396, endPoint x: 226, endPoint y: 362, distance: 34.5
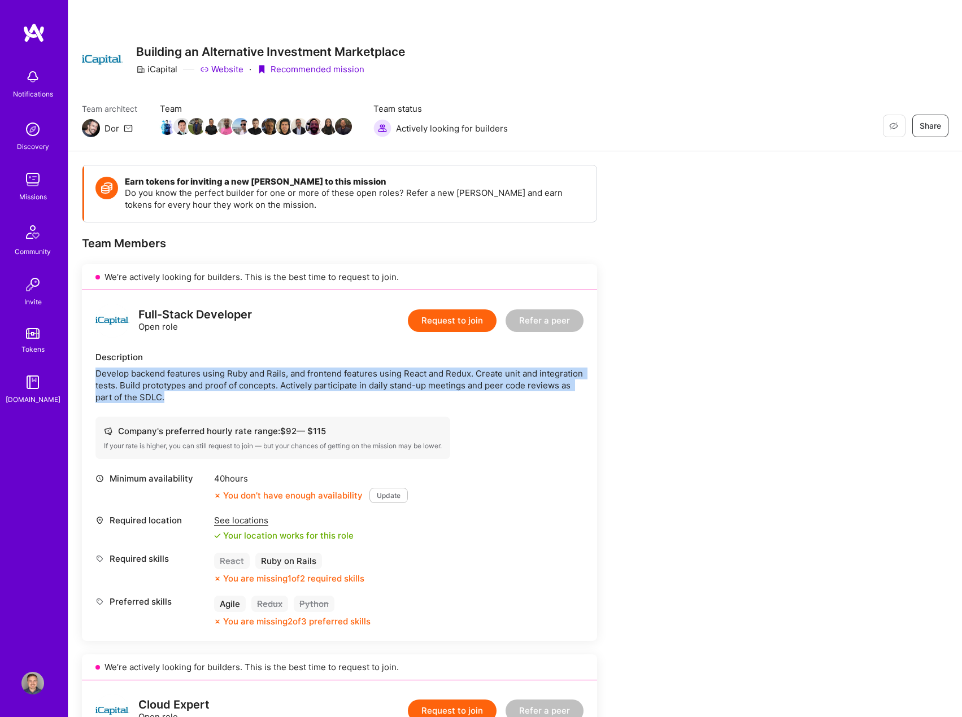
click at [226, 362] on div "Description Develop backend features using Ruby and Rails, and frontend feature…" at bounding box center [339, 377] width 488 height 52
click at [226, 362] on div "Description" at bounding box center [339, 357] width 488 height 12
drag, startPoint x: 226, startPoint y: 370, endPoint x: 226, endPoint y: 399, distance: 28.2
click at [226, 399] on div "Description Develop backend features using Ruby and Rails, and frontend feature…" at bounding box center [339, 377] width 488 height 52
click at [226, 399] on div "Develop backend features using Ruby and Rails, and frontend features using Reac…" at bounding box center [339, 386] width 488 height 36
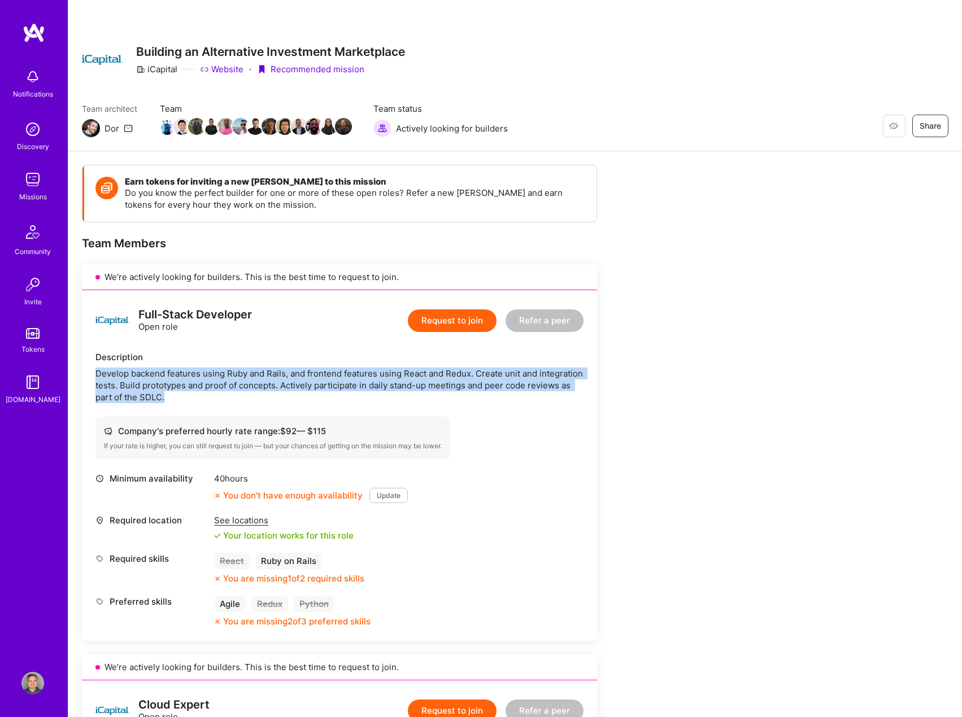
drag, startPoint x: 226, startPoint y: 399, endPoint x: 223, endPoint y: 362, distance: 36.8
click at [223, 362] on div "Description Develop backend features using Ruby and Rails, and frontend feature…" at bounding box center [339, 377] width 488 height 52
click at [223, 362] on div "Description" at bounding box center [339, 357] width 488 height 12
drag, startPoint x: 223, startPoint y: 362, endPoint x: 204, endPoint y: 399, distance: 41.4
click at [204, 399] on div "Description Develop backend features using Ruby and Rails, and frontend feature…" at bounding box center [339, 377] width 488 height 52
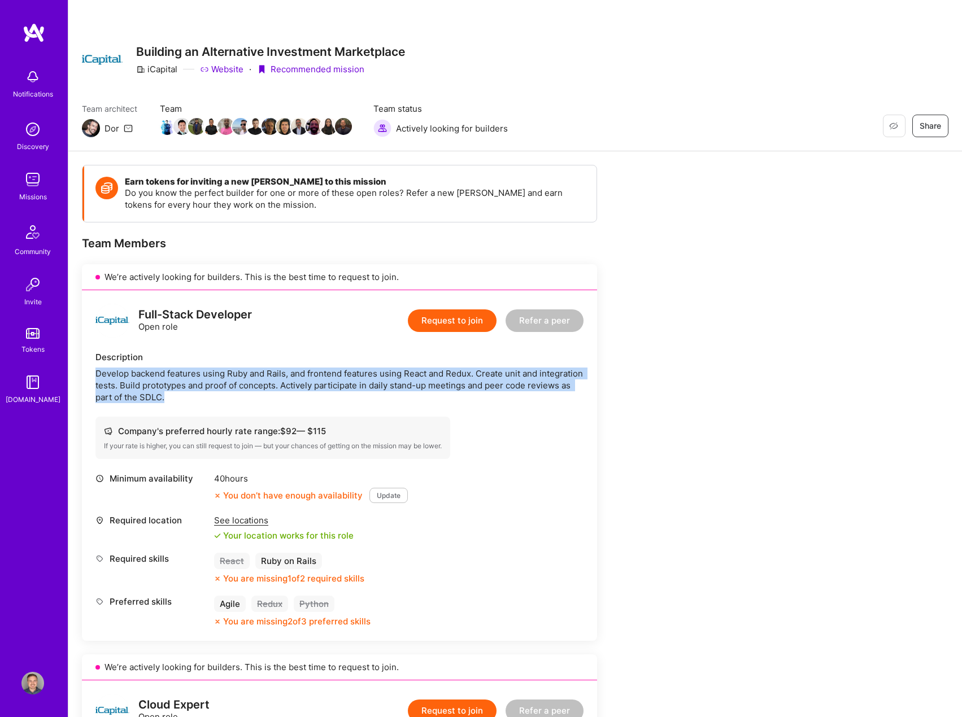
click at [204, 399] on div "Develop backend features using Ruby and Rails, and frontend features using Reac…" at bounding box center [339, 386] width 488 height 36
drag, startPoint x: 204, startPoint y: 399, endPoint x: 200, endPoint y: 360, distance: 39.1
click at [200, 360] on div "Description Develop backend features using Ruby and Rails, and frontend feature…" at bounding box center [339, 377] width 488 height 52
click at [200, 360] on div "Description" at bounding box center [339, 357] width 488 height 12
drag, startPoint x: 200, startPoint y: 360, endPoint x: 195, endPoint y: 387, distance: 28.2
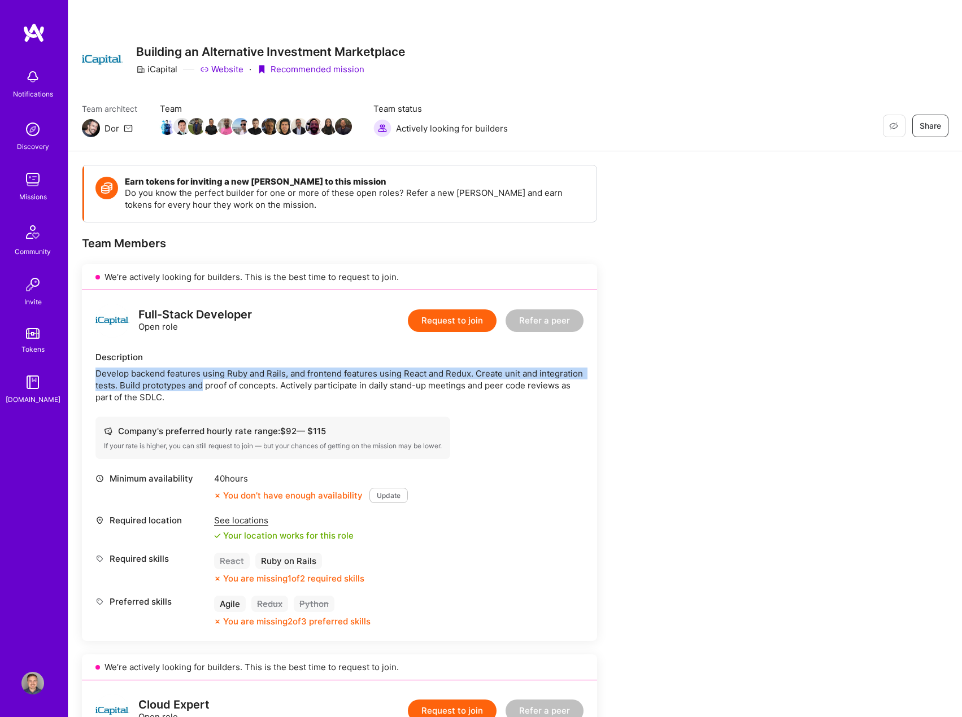
click at [195, 387] on div "Description Develop backend features using Ruby and Rails, and frontend feature…" at bounding box center [339, 377] width 488 height 52
click at [195, 387] on div "Develop backend features using Ruby and Rails, and frontend features using Reac…" at bounding box center [339, 386] width 488 height 36
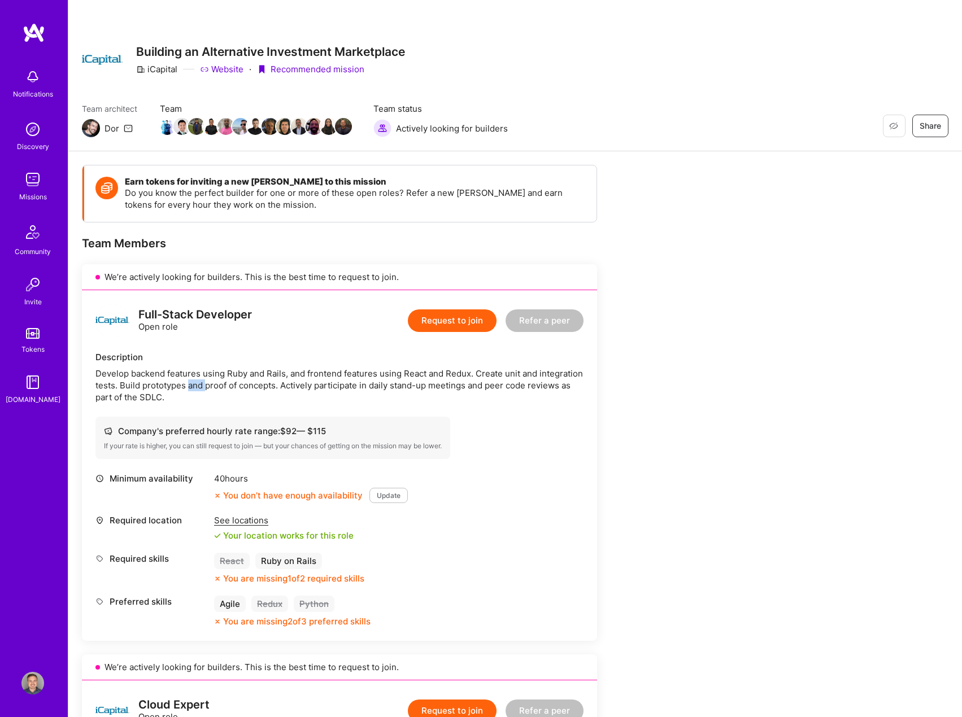
click at [195, 387] on div "Develop backend features using Ruby and Rails, and frontend features using Reac…" at bounding box center [339, 386] width 488 height 36
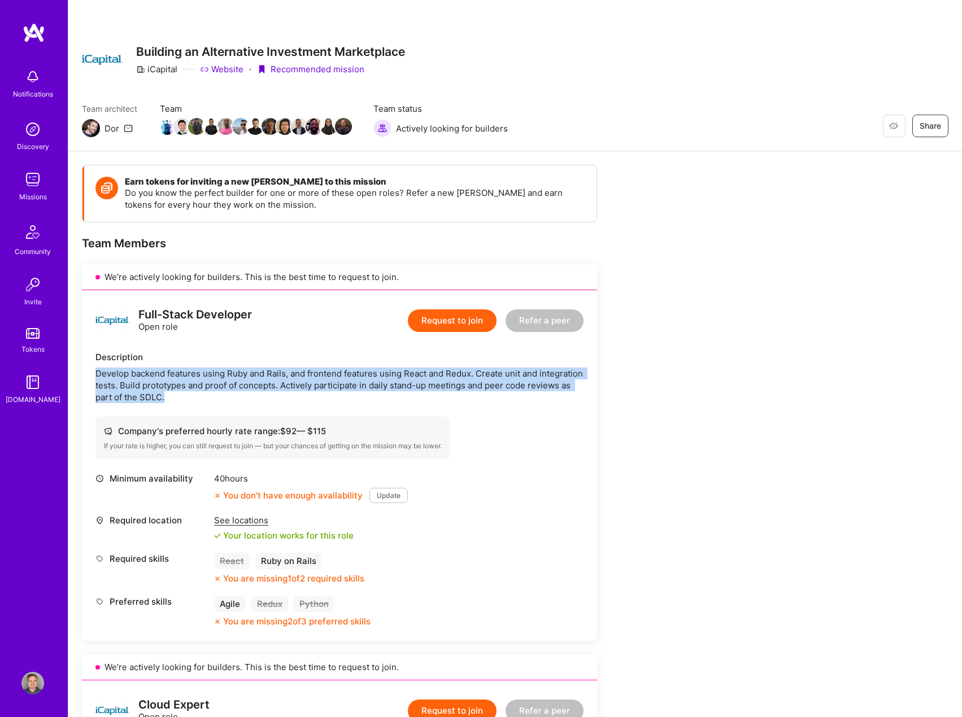
click at [195, 387] on div "Develop backend features using Ruby and Rails, and frontend features using Reac…" at bounding box center [339, 386] width 488 height 36
click at [202, 375] on div "Develop backend features using Ruby and Rails, and frontend features using Reac…" at bounding box center [339, 386] width 488 height 36
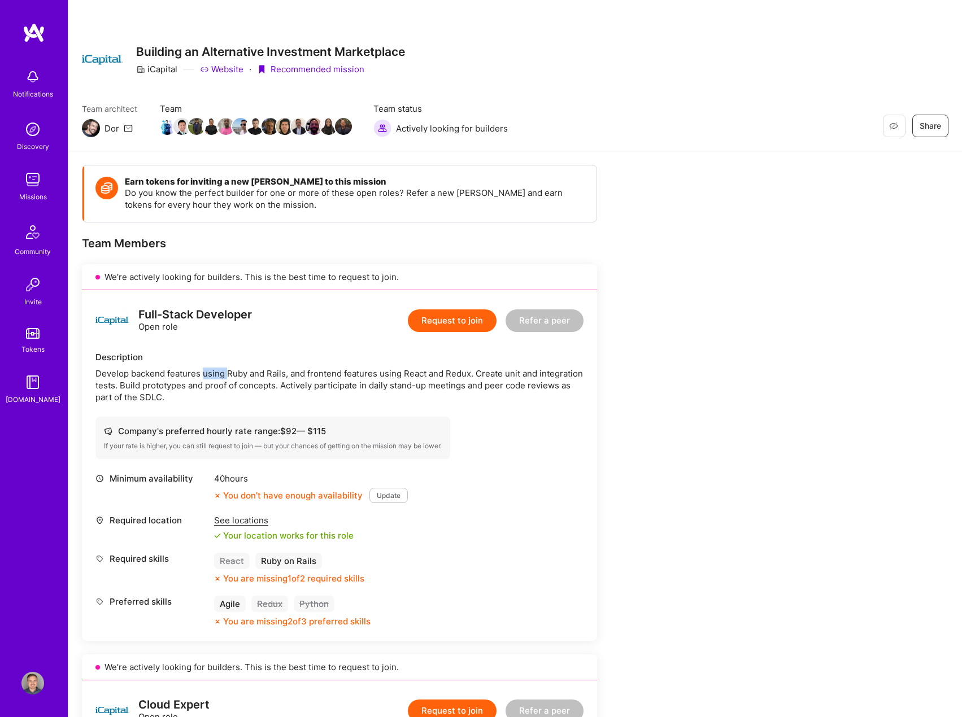
click at [202, 375] on div "Develop backend features using Ruby and Rails, and frontend features using Reac…" at bounding box center [339, 386] width 488 height 36
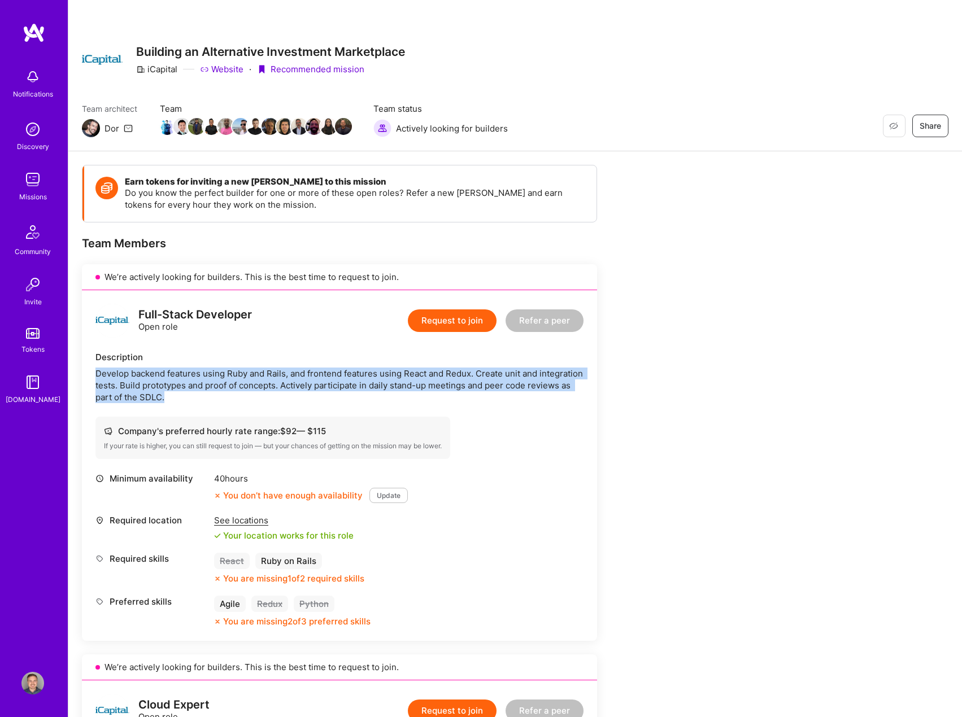
click at [202, 375] on div "Develop backend features using Ruby and Rails, and frontend features using Reac…" at bounding box center [339, 386] width 488 height 36
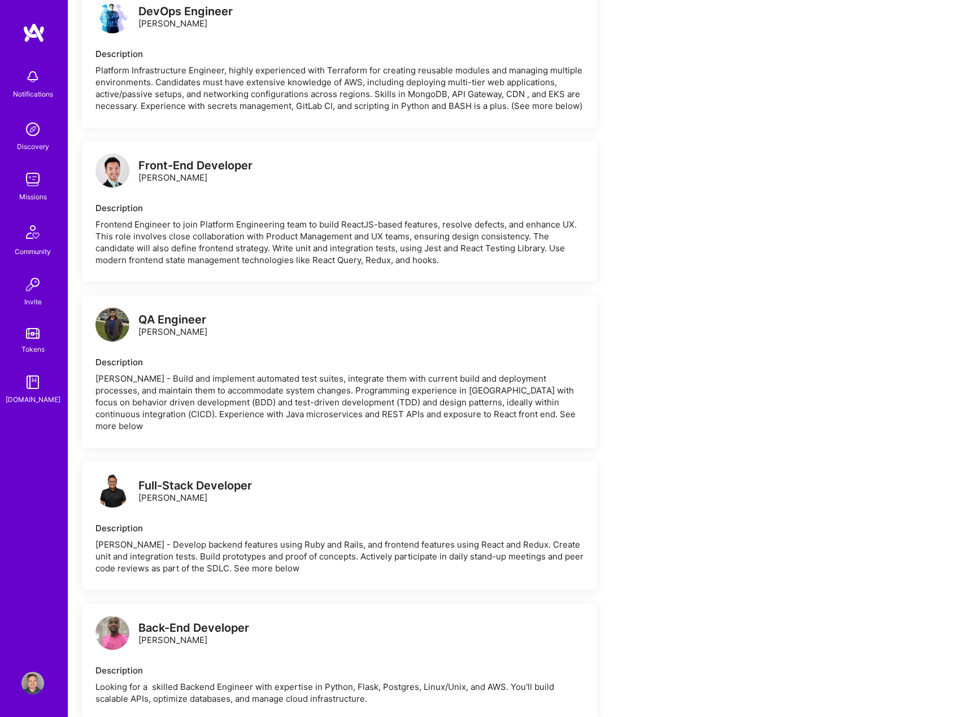
scroll to position [1186, 0]
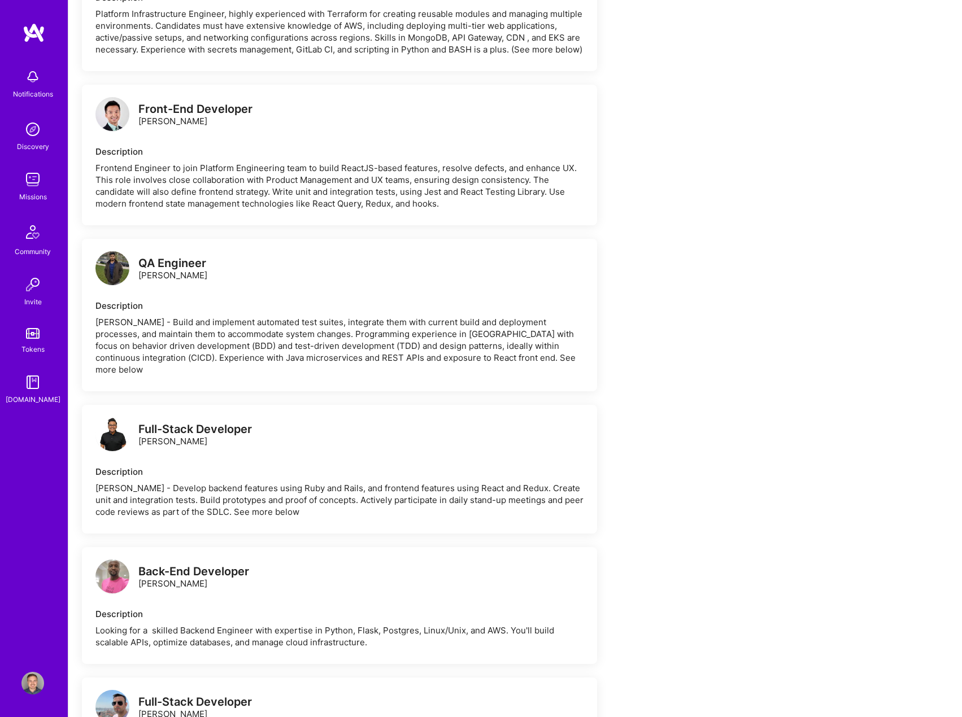
click at [246, 368] on div "QA Engineer [PERSON_NAME] Description [PERSON_NAME] - Build and implement autom…" at bounding box center [339, 315] width 515 height 152
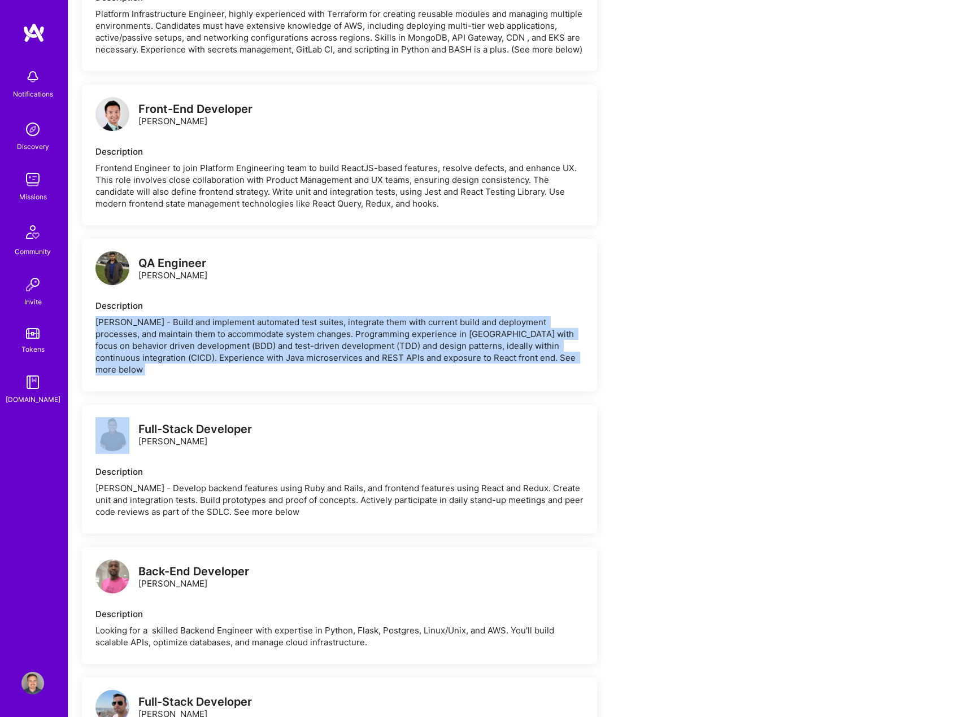
drag, startPoint x: 246, startPoint y: 368, endPoint x: 243, endPoint y: 339, distance: 29.6
click at [243, 339] on div "QA Engineer [PERSON_NAME] Description [PERSON_NAME] - Build and implement autom…" at bounding box center [339, 315] width 515 height 152
click at [243, 339] on div "[PERSON_NAME] - Build and implement automated test suites, integrate them with …" at bounding box center [339, 345] width 488 height 59
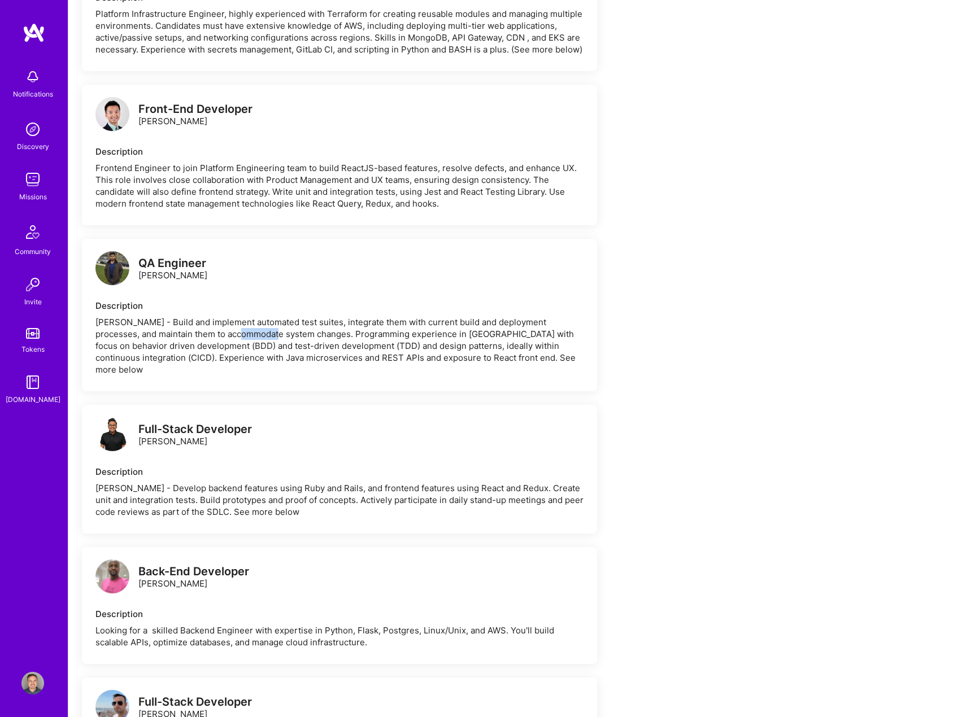
click at [243, 339] on div "[PERSON_NAME] - Build and implement automated test suites, integrate them with …" at bounding box center [339, 345] width 488 height 59
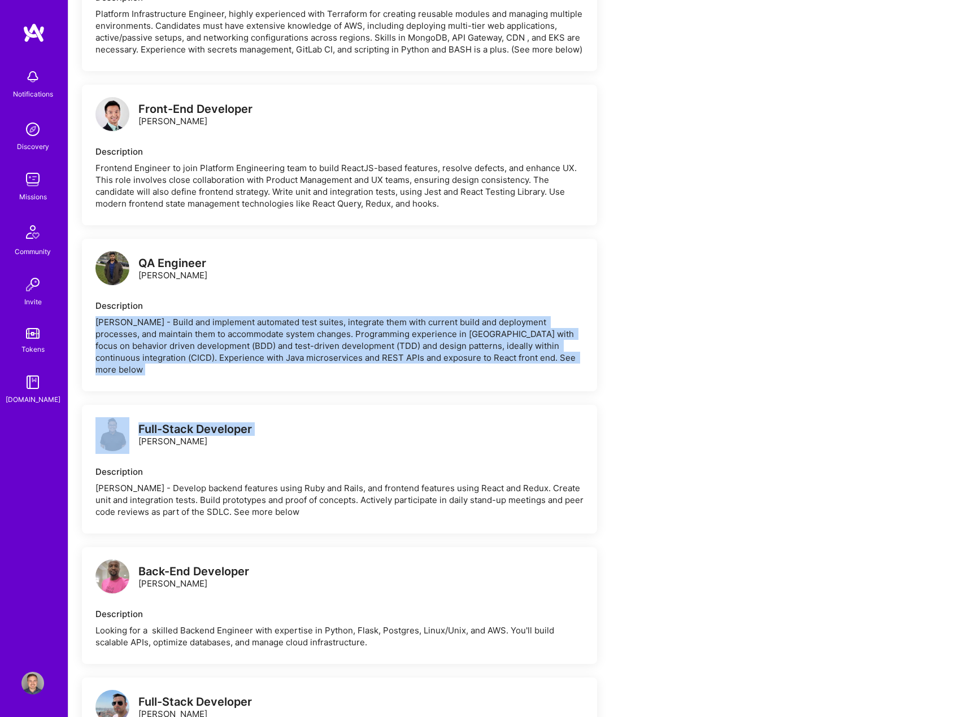
drag, startPoint x: 243, startPoint y: 339, endPoint x: 386, endPoint y: 421, distance: 164.9
click at [348, 397] on div "We’re actively looking for builders. This is the best time to request to join. …" at bounding box center [339, 468] width 515 height 2779
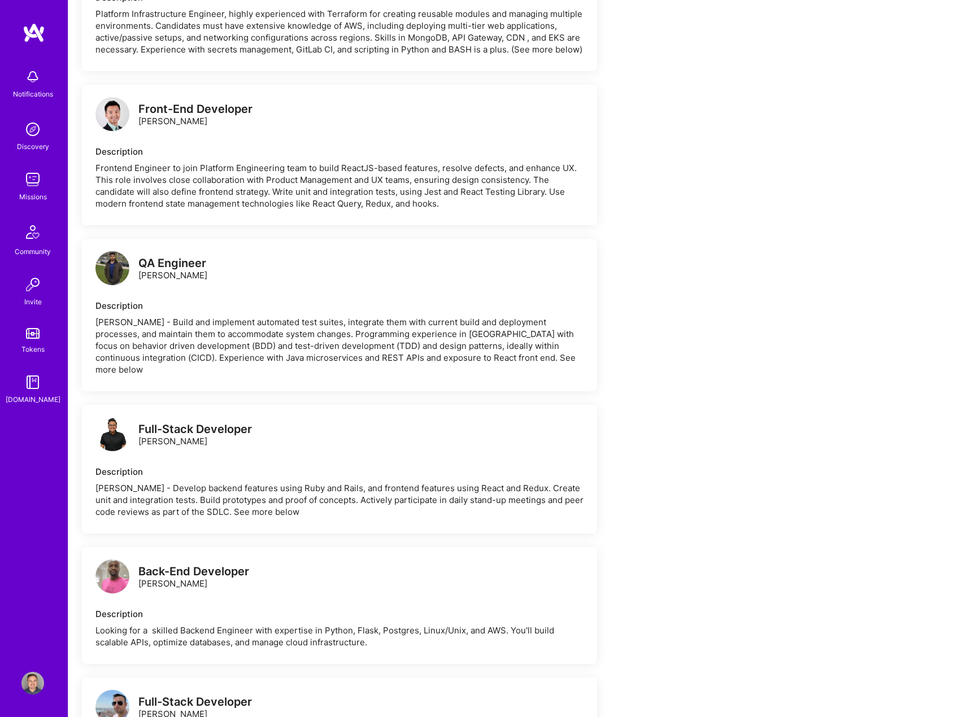
drag, startPoint x: 405, startPoint y: 436, endPoint x: 408, endPoint y: 442, distance: 6.1
click at [407, 438] on div "Full-Stack Developer [PERSON_NAME]" at bounding box center [339, 435] width 488 height 34
click at [410, 487] on div "[PERSON_NAME] - Develop backend features using Ruby and Rails, and frontend fea…" at bounding box center [339, 500] width 488 height 36
click at [410, 486] on div "[PERSON_NAME] - Develop backend features using Ruby and Rails, and frontend fea…" at bounding box center [339, 500] width 488 height 36
click at [413, 482] on div "[PERSON_NAME] - Develop backend features using Ruby and Rails, and frontend fea…" at bounding box center [339, 500] width 488 height 36
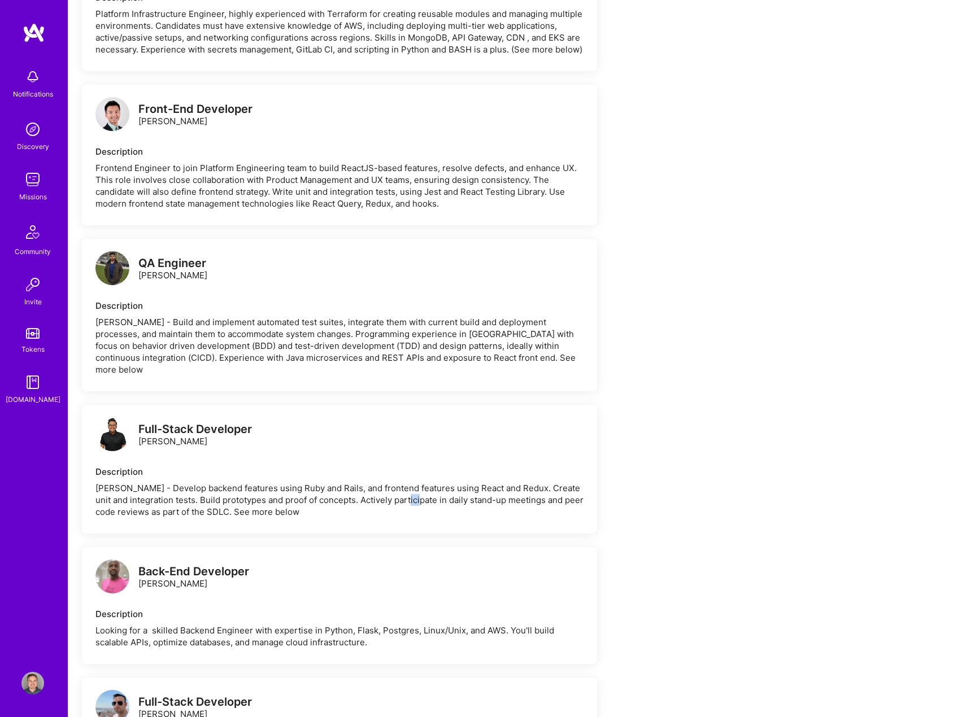
drag, startPoint x: 413, startPoint y: 482, endPoint x: 418, endPoint y: 477, distance: 7.2
click at [414, 482] on div "[PERSON_NAME] - Develop backend features using Ruby and Rails, and frontend fea…" at bounding box center [339, 500] width 488 height 36
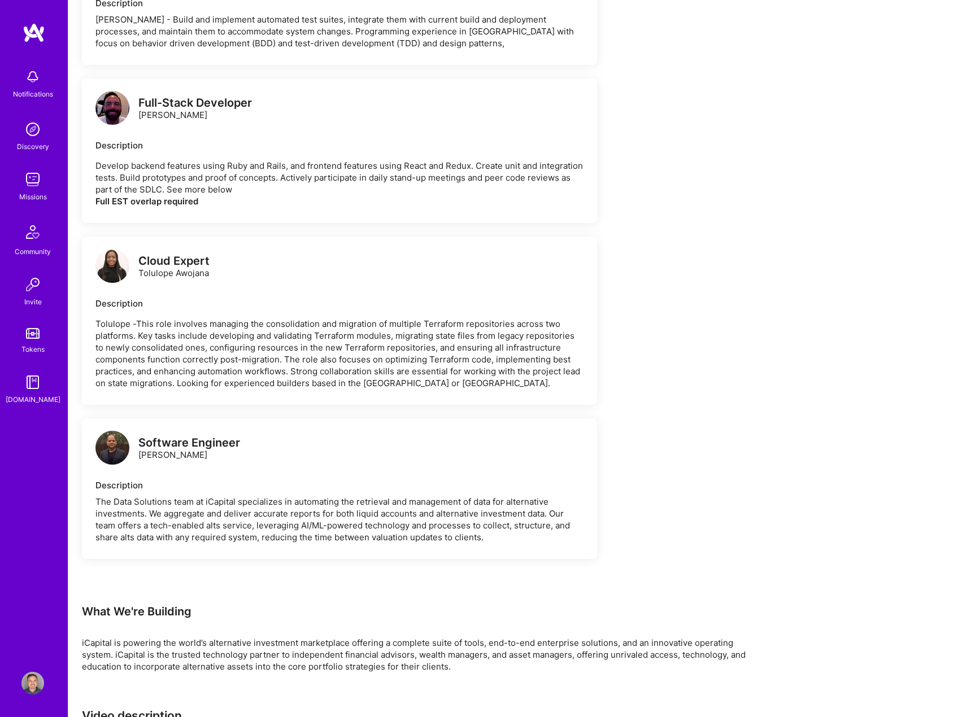
scroll to position [2729, 0]
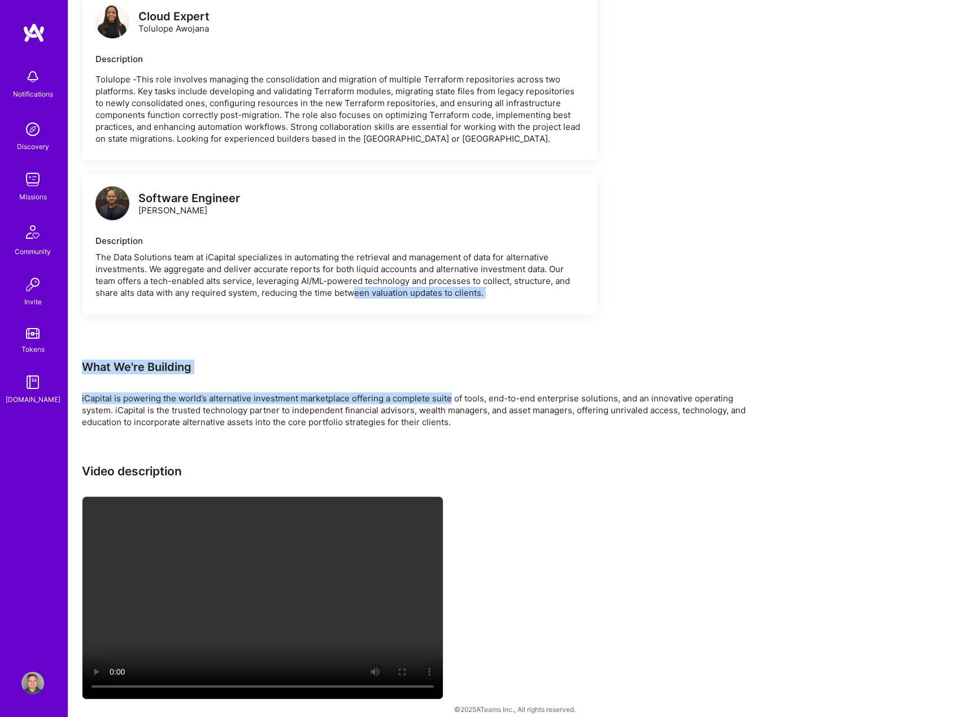
drag, startPoint x: 448, startPoint y: 389, endPoint x: 351, endPoint y: 312, distance: 123.8
